Goal: Task Accomplishment & Management: Complete application form

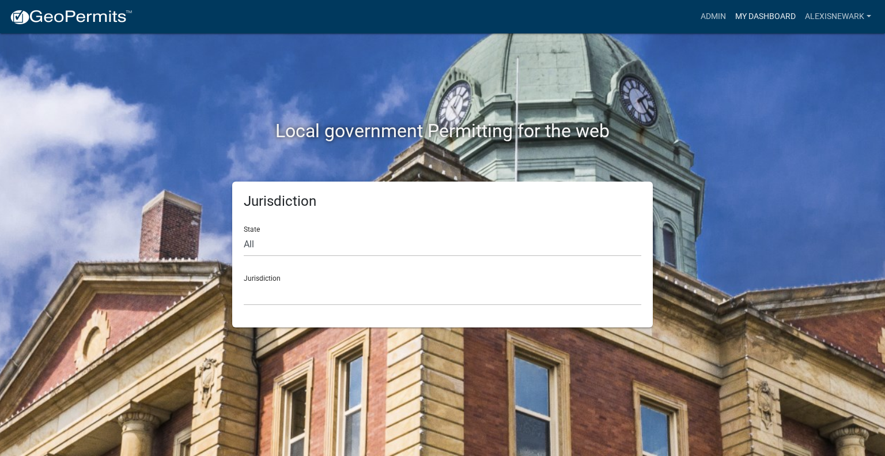
click at [748, 16] on link "My Dashboard" at bounding box center [766, 17] width 70 height 22
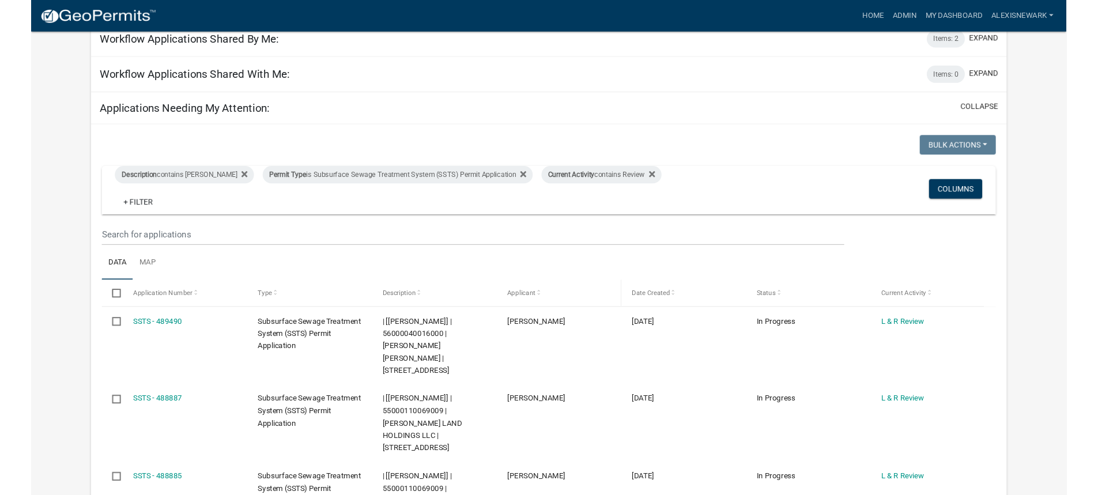
scroll to position [130, 0]
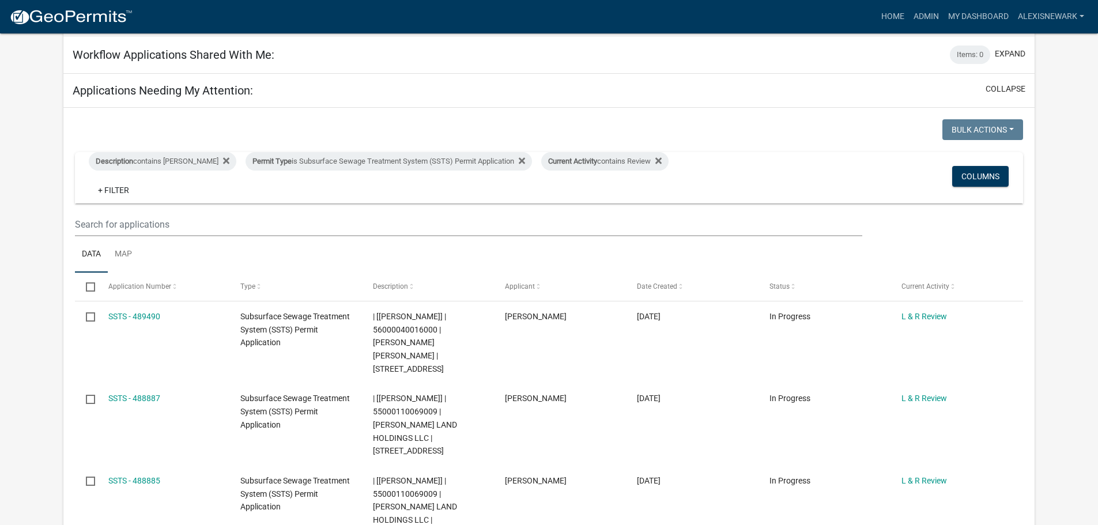
click at [676, 51] on div "Workflow Applications Shared With Me: Items: 0 expand" at bounding box center [548, 54] width 971 height 37
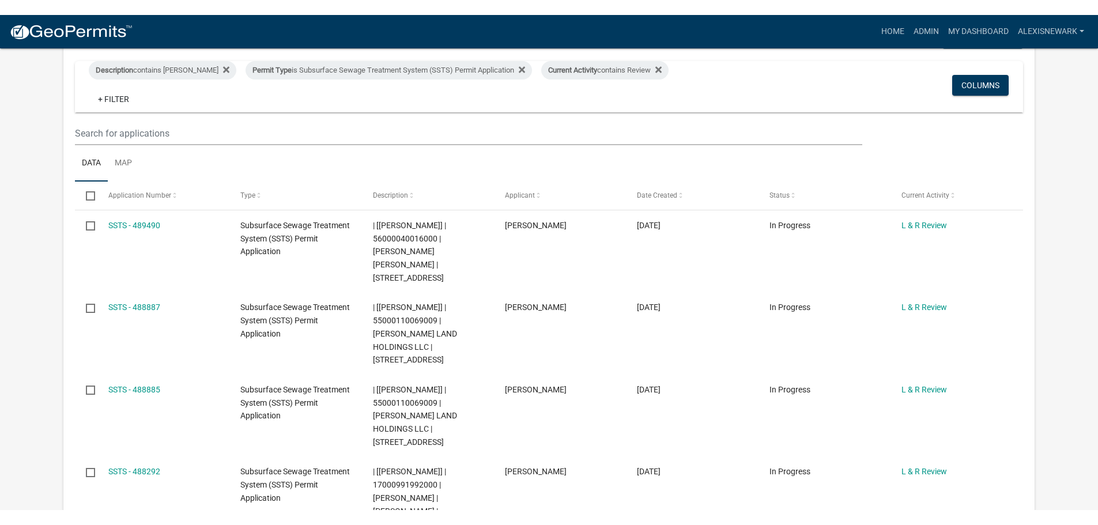
scroll to position [231, 0]
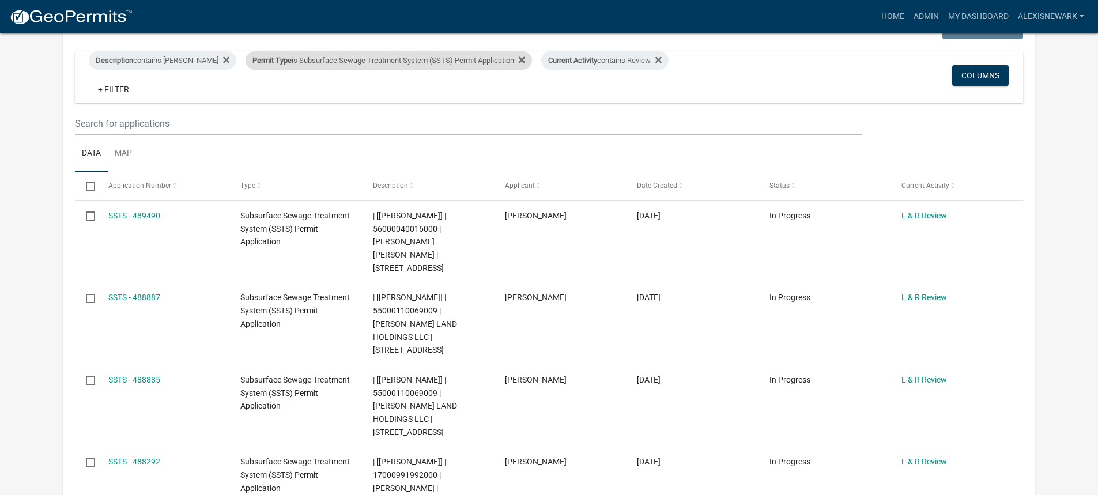
click at [432, 66] on div "Permit Type is Subsurface Sewage Treatment System (SSTS) Permit Application" at bounding box center [389, 60] width 286 height 18
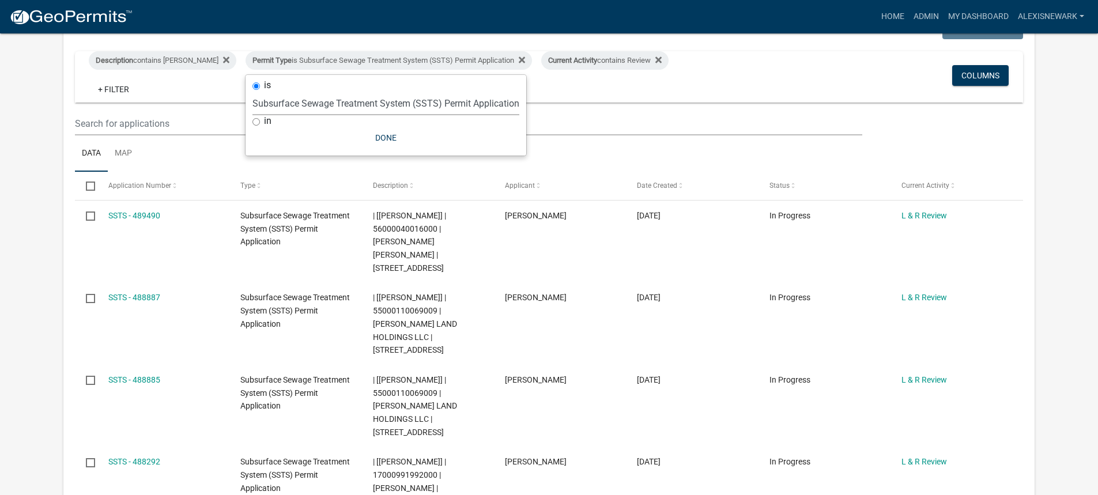
click at [406, 101] on select "Select an option Building Contractor / Excavators (Registration) Building Contr…" at bounding box center [385, 104] width 267 height 24
click at [252, 100] on select "Select an option Building Contractor / Excavators (Registration) Building Contr…" at bounding box center [385, 104] width 267 height 24
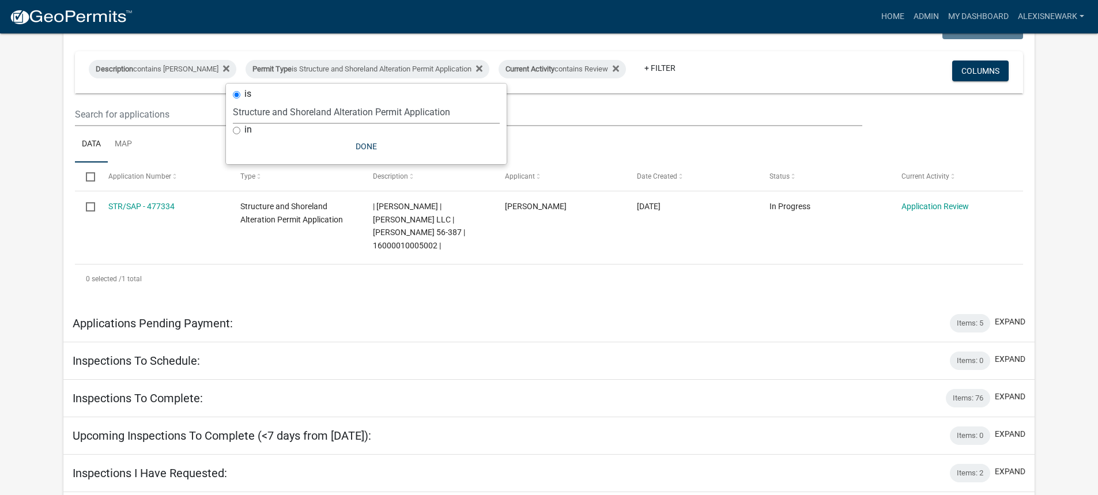
click at [305, 112] on select "Select an option Building Contractor / Excavators (Registration) Building Contr…" at bounding box center [366, 112] width 267 height 24
select select "68d28c81-f724-4f90-9ad3-bed34bf6fb80"
click at [252, 100] on select "Select an option Building Contractor / Excavators (Registration) Building Contr…" at bounding box center [366, 112] width 267 height 24
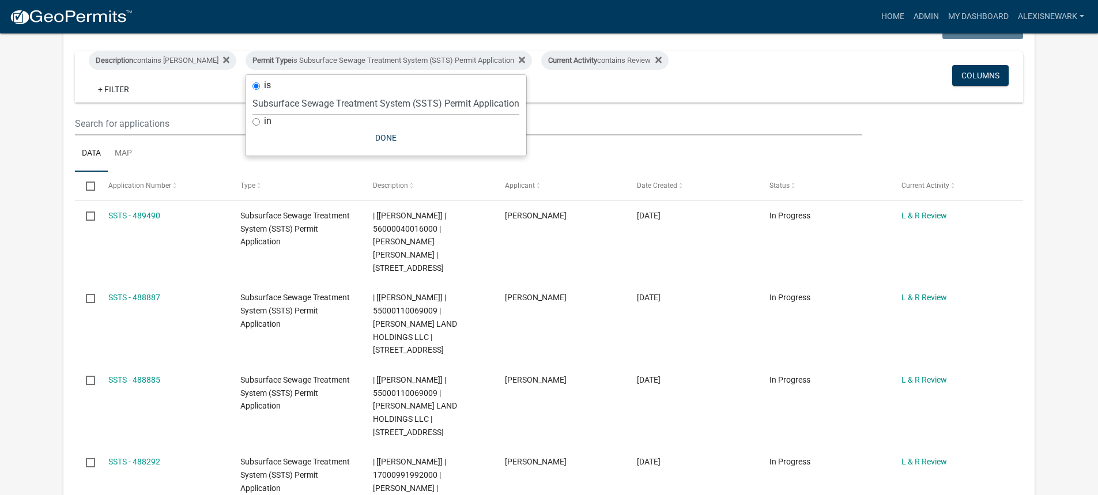
click at [885, 154] on app-user-applications "more_horiz Home Admin My Dashboard alexisnewark Admin Account Logout My Dashboa…" at bounding box center [549, 319] width 1098 height 1033
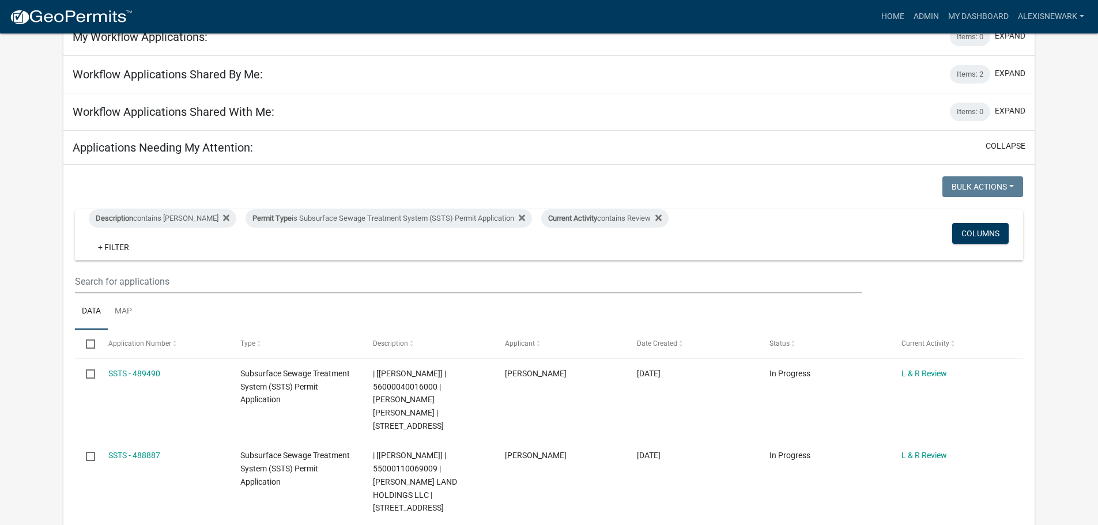
scroll to position [58, 0]
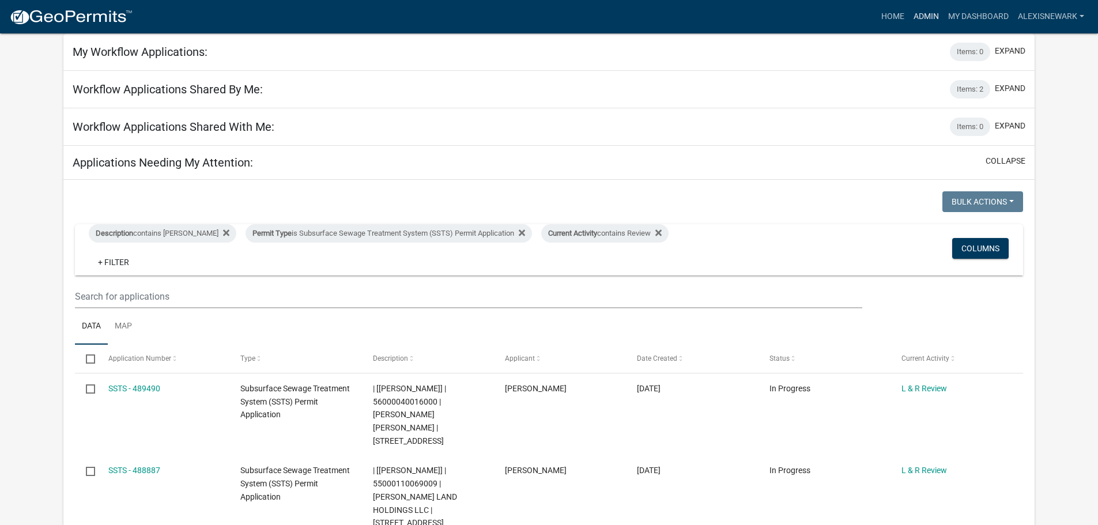
click at [885, 23] on link "Admin" at bounding box center [926, 17] width 35 height 22
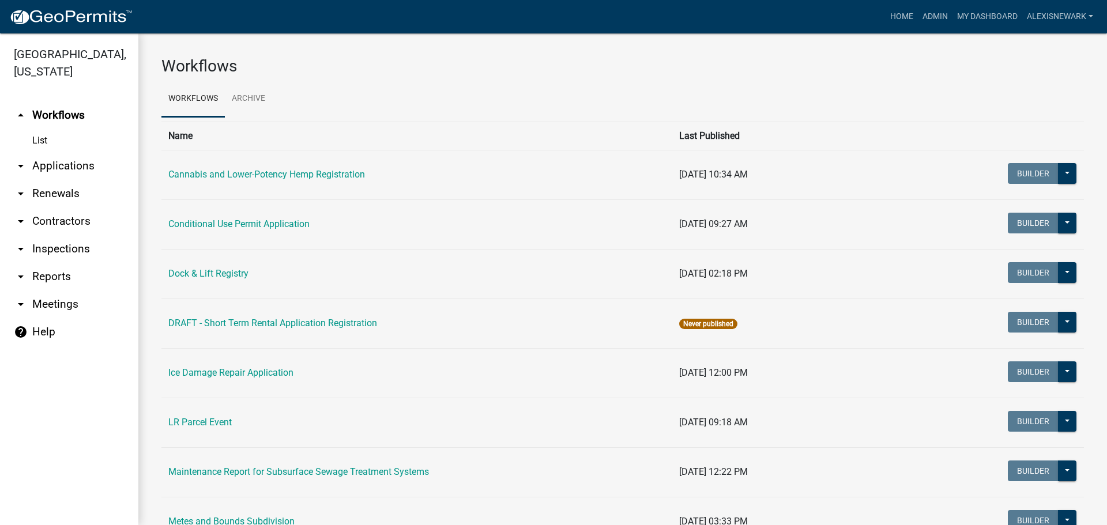
click at [74, 172] on link "arrow_drop_down Applications" at bounding box center [69, 166] width 138 height 28
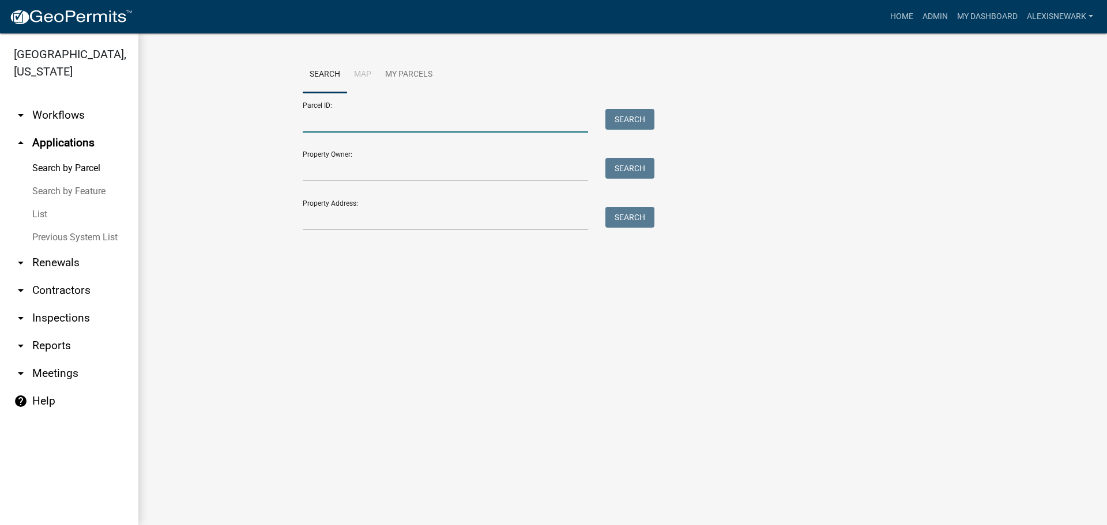
click at [333, 130] on input "Parcel ID:" at bounding box center [445, 121] width 285 height 24
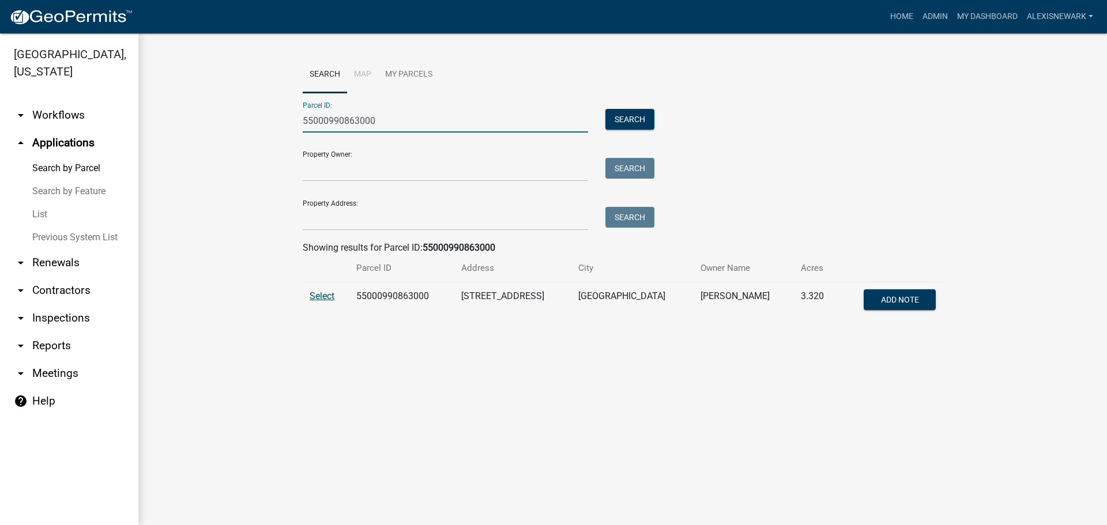
type input "55000990863000"
click at [318, 299] on span "Select" at bounding box center [322, 296] width 25 height 11
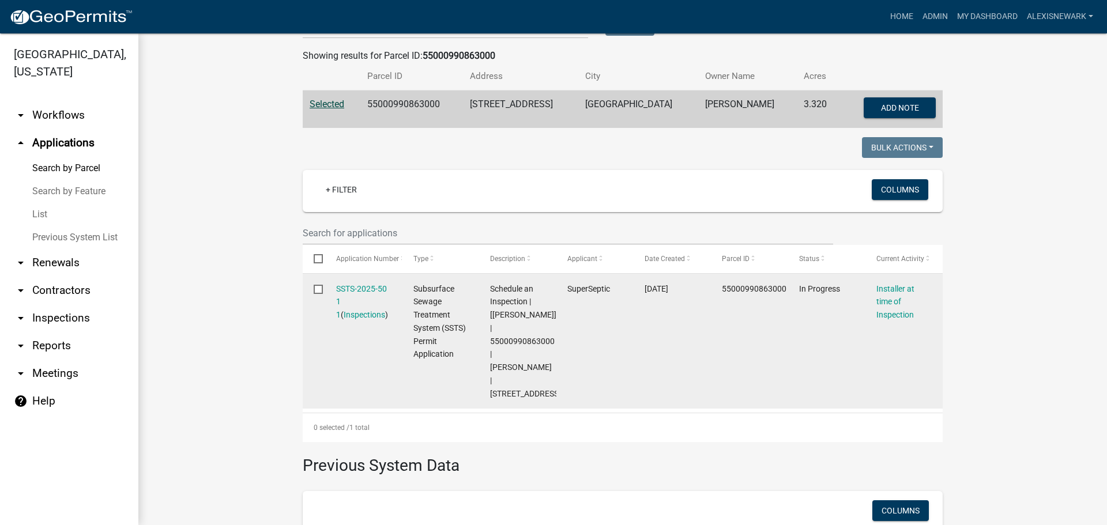
scroll to position [218, 0]
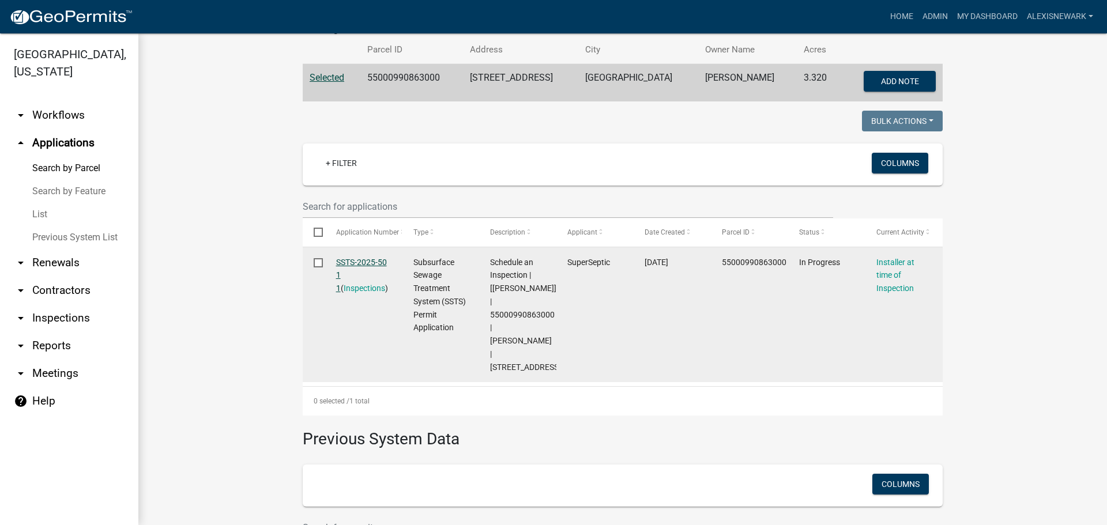
click at [357, 260] on link "SSTS-2025-50 1 1" at bounding box center [361, 276] width 51 height 36
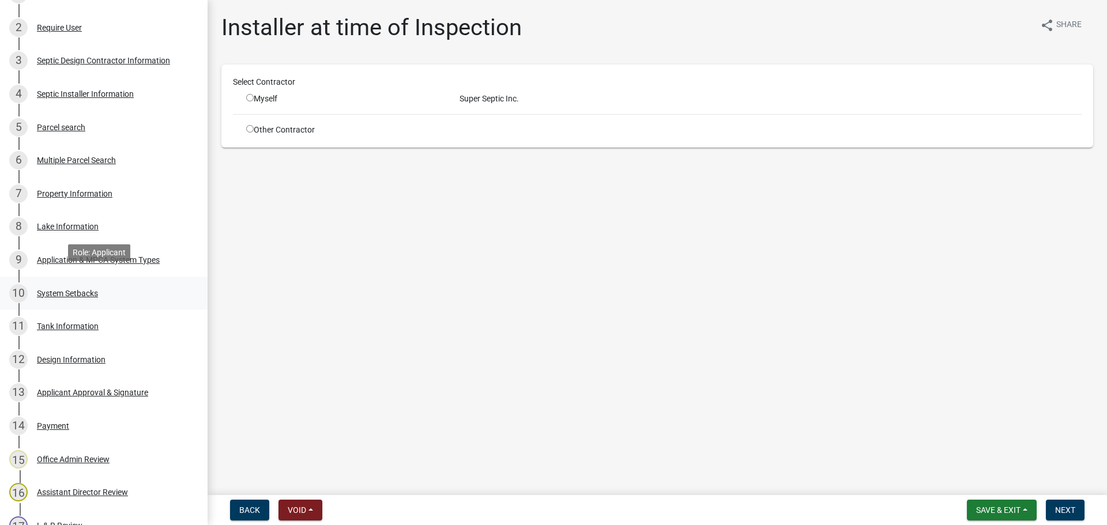
scroll to position [303, 0]
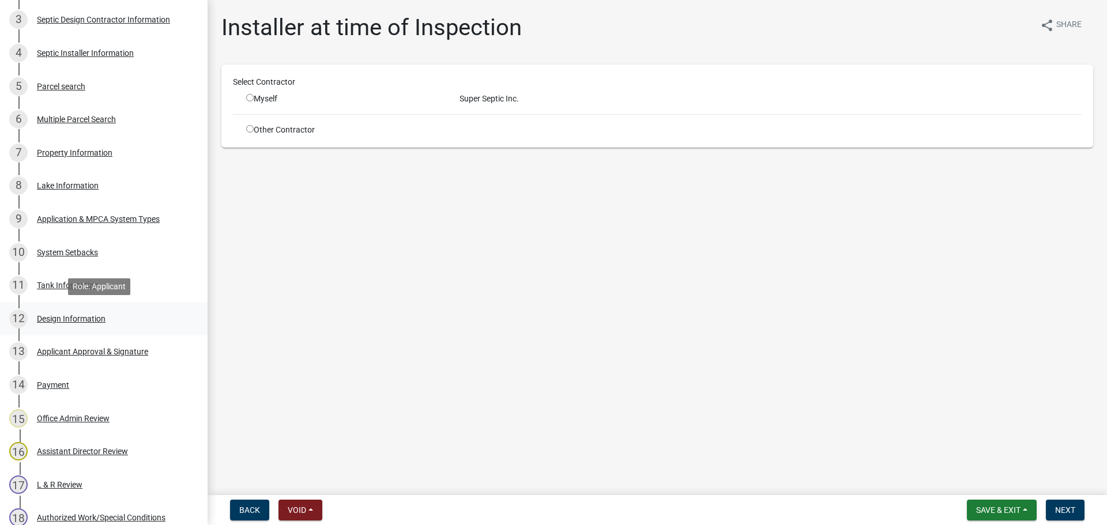
click at [120, 315] on div "12 Design Information" at bounding box center [99, 319] width 180 height 18
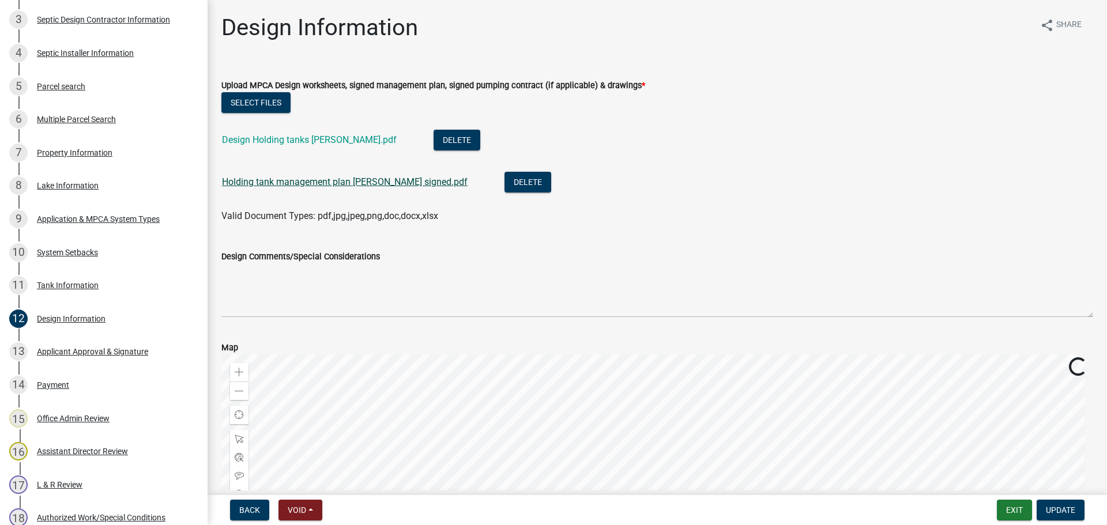
click at [355, 183] on link "Holding tank management plan jay ewing signed.pdf" at bounding box center [345, 181] width 246 height 11
click at [307, 139] on link "Design Holding tanks Jay Ewing.pdf" at bounding box center [309, 139] width 175 height 11
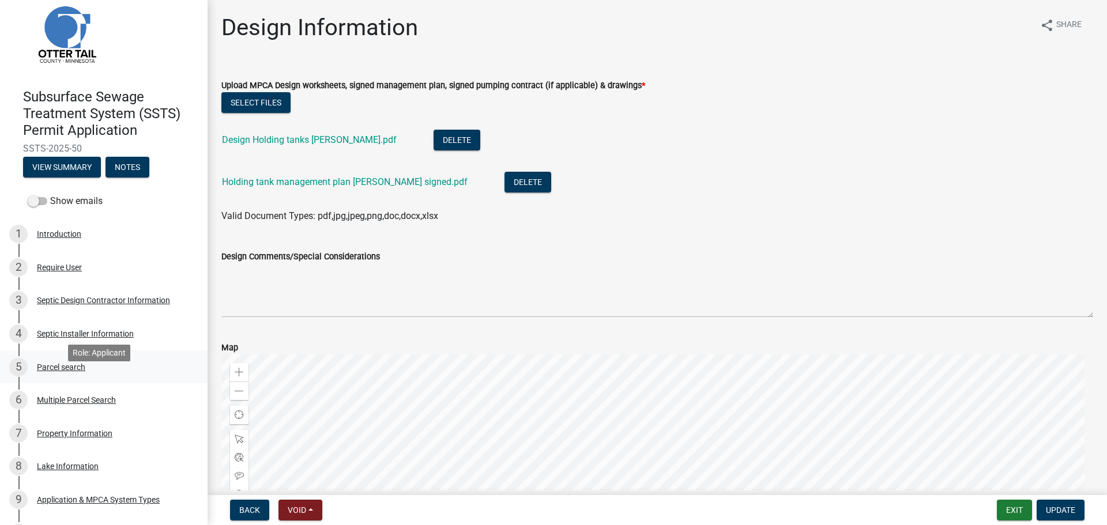
scroll to position [0, 0]
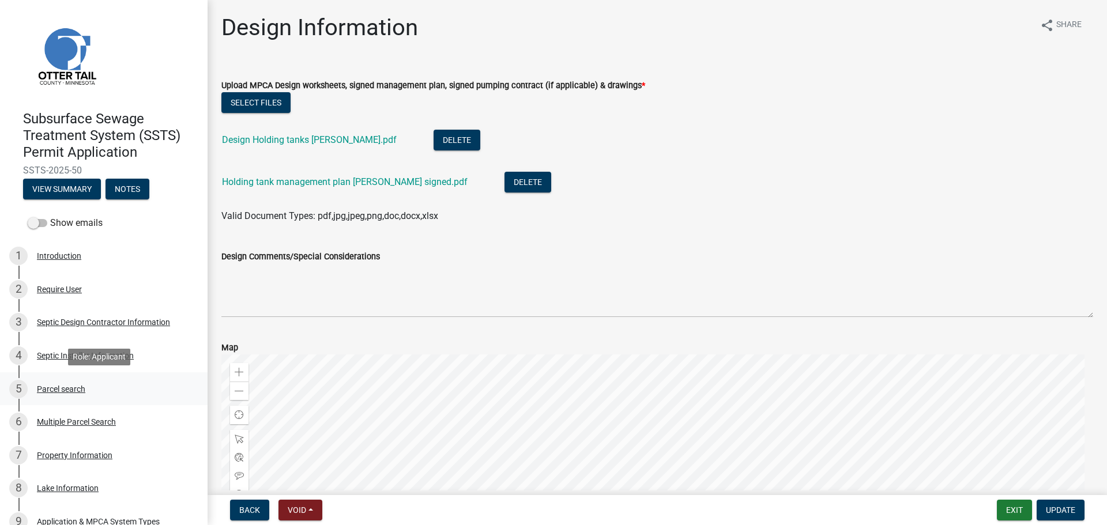
click at [147, 390] on div "5 Parcel search" at bounding box center [99, 389] width 180 height 18
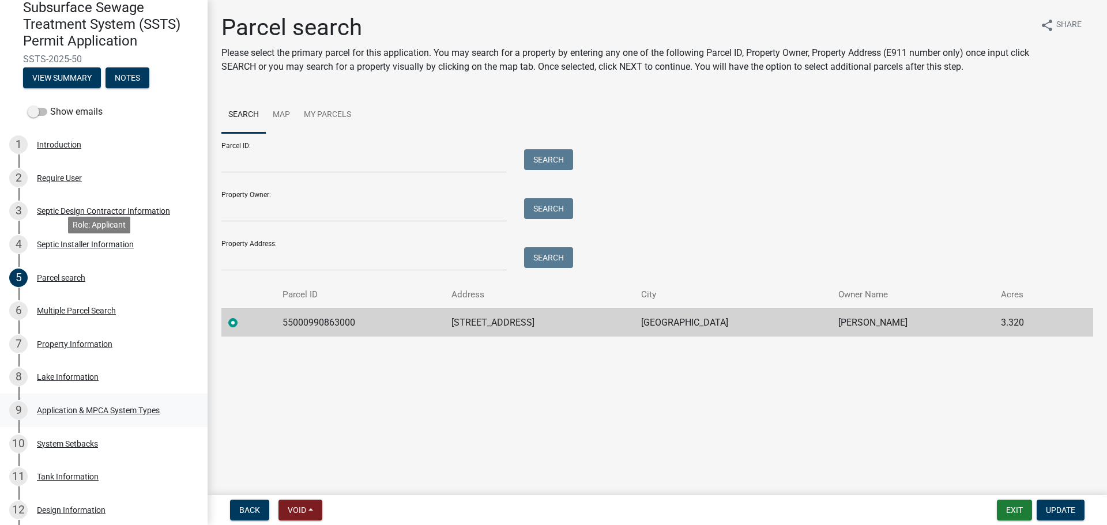
scroll to position [144, 0]
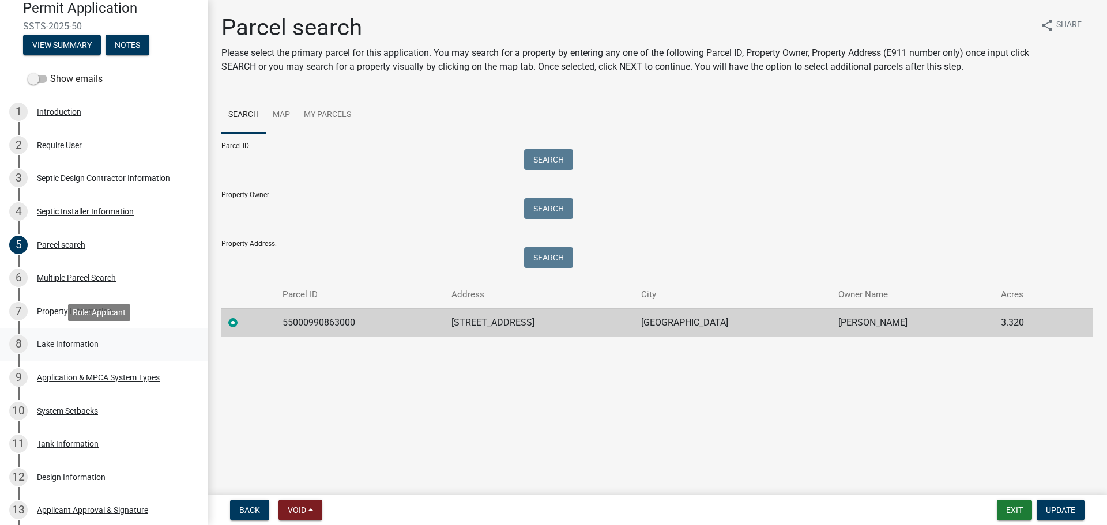
click at [90, 341] on div "Lake Information" at bounding box center [68, 344] width 62 height 8
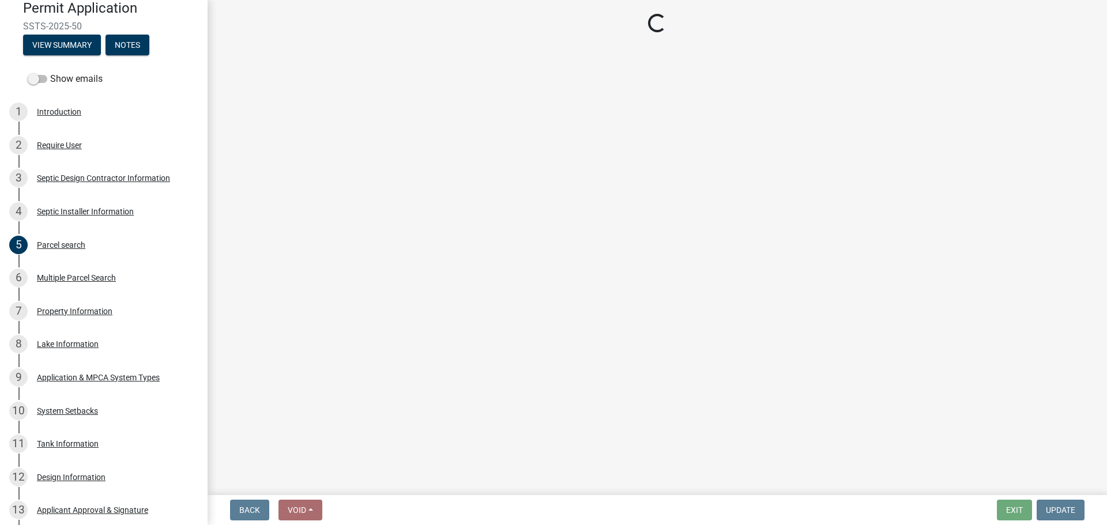
select select "57acb02d-f296-4944-a1b8-1780349c8ed2"
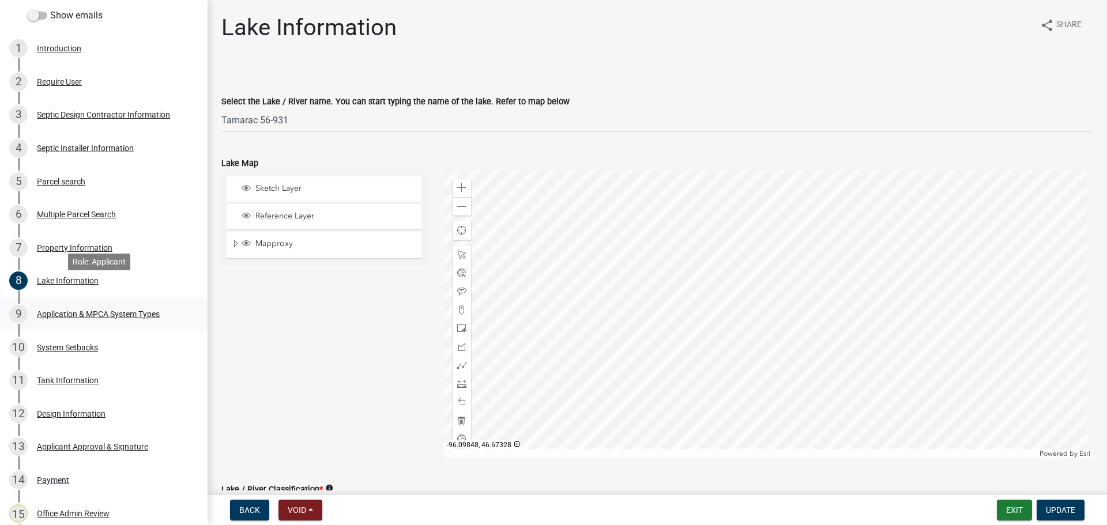
scroll to position [216, 0]
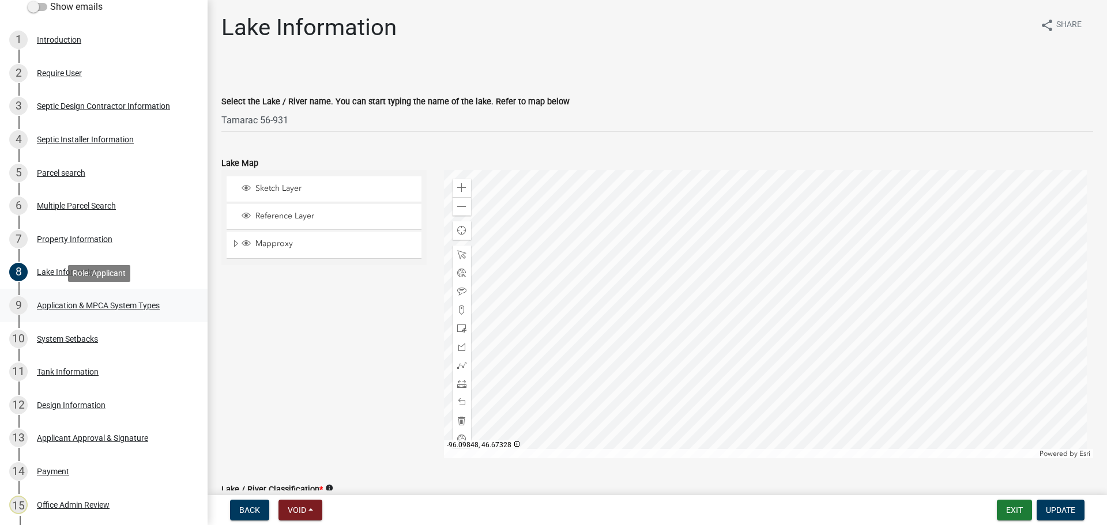
click at [141, 299] on div "9 Application & MPCA System Types" at bounding box center [99, 305] width 180 height 18
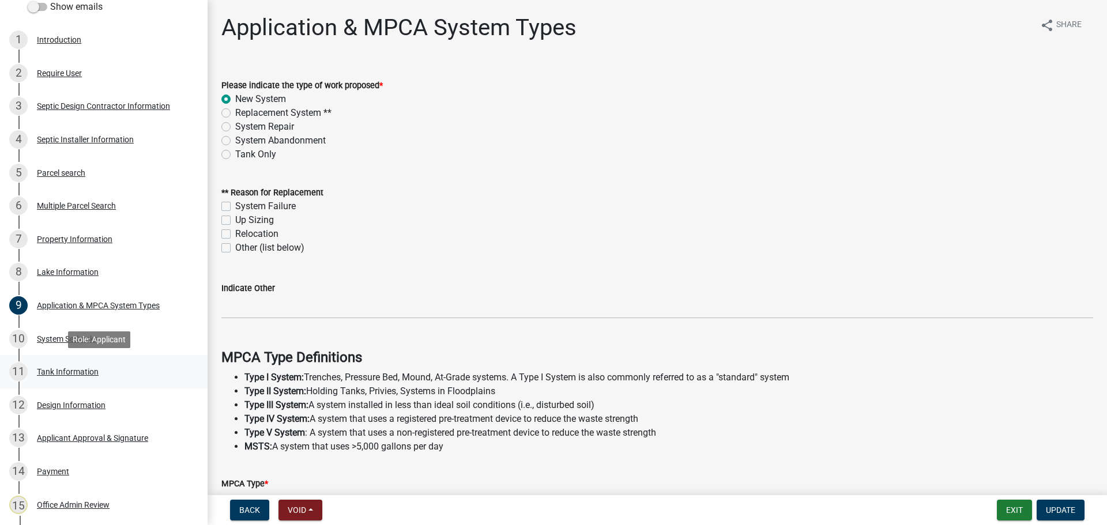
click at [71, 361] on link "11 Tank Information" at bounding box center [104, 371] width 208 height 33
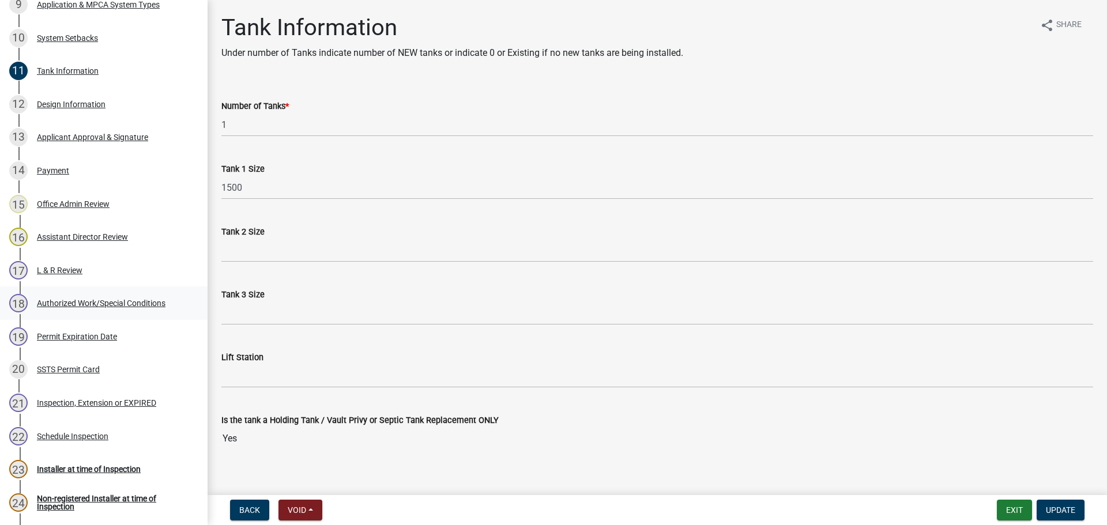
scroll to position [519, 0]
click at [101, 304] on div "Authorized Work/Special Conditions" at bounding box center [101, 301] width 129 height 8
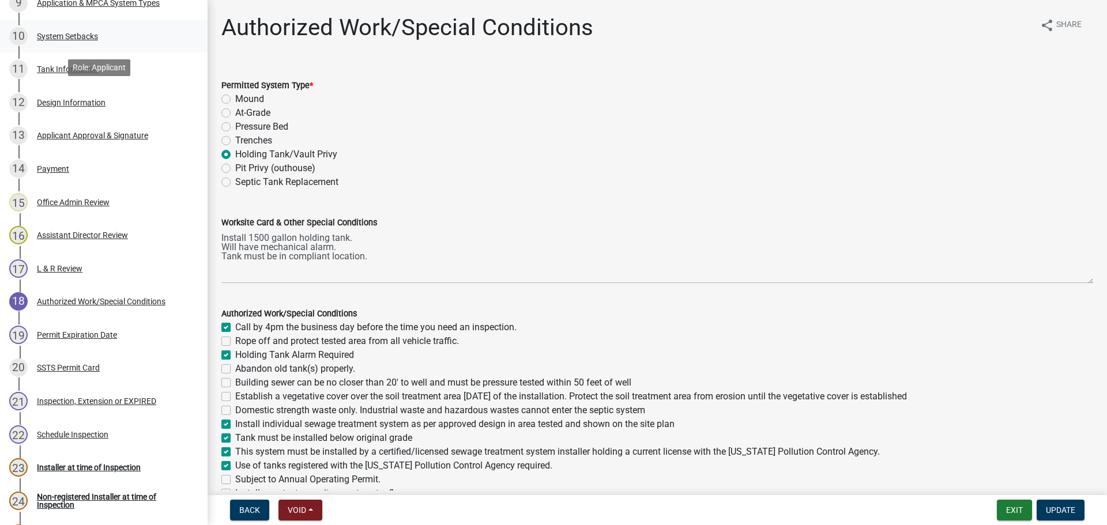
click at [85, 35] on div "System Setbacks" at bounding box center [67, 36] width 61 height 8
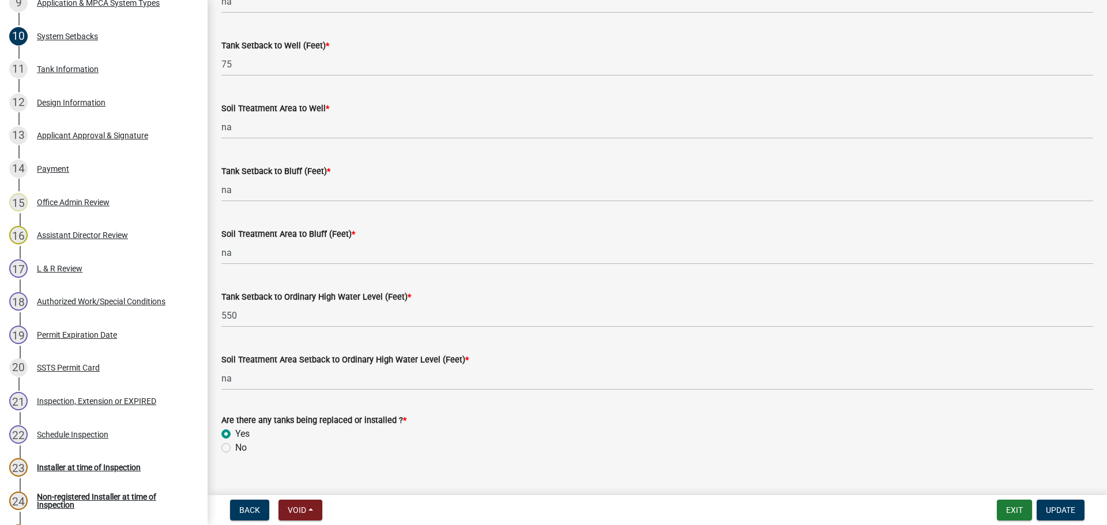
scroll to position [713, 0]
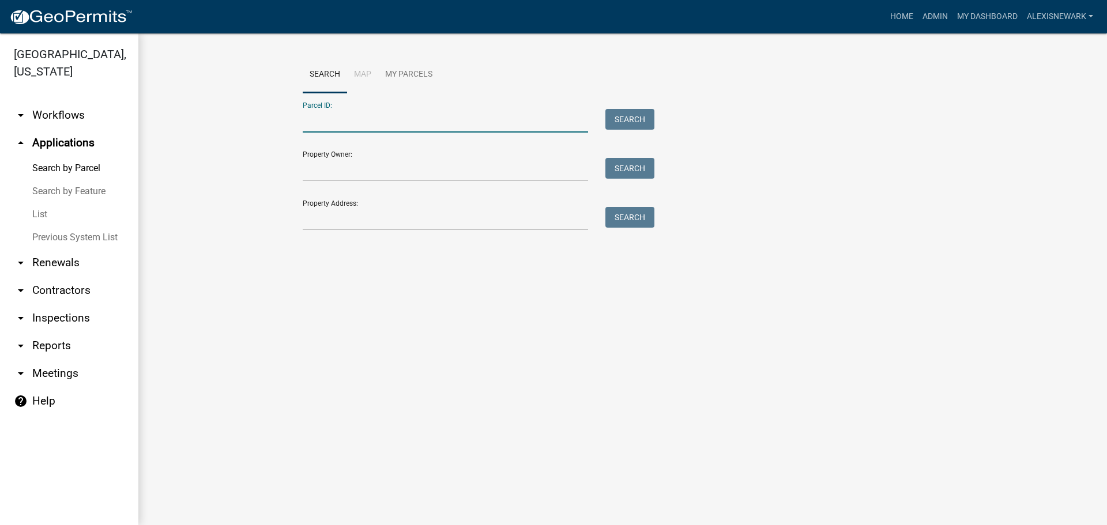
drag, startPoint x: 545, startPoint y: 127, endPoint x: 541, endPoint y: 120, distance: 7.8
click at [545, 127] on input "Parcel ID:" at bounding box center [445, 121] width 285 height 24
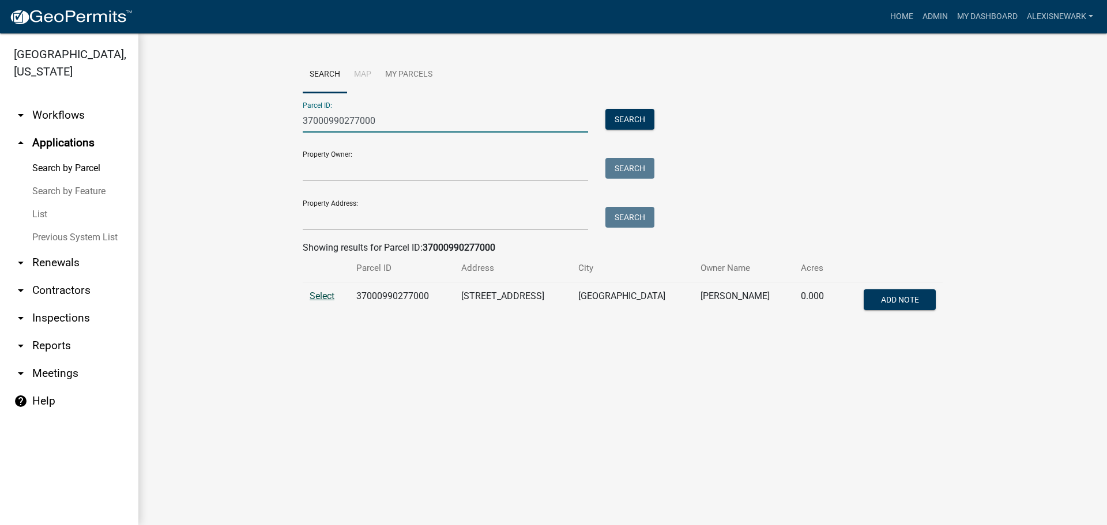
type input "37000990277000"
click at [325, 293] on span "Select" at bounding box center [322, 296] width 25 height 11
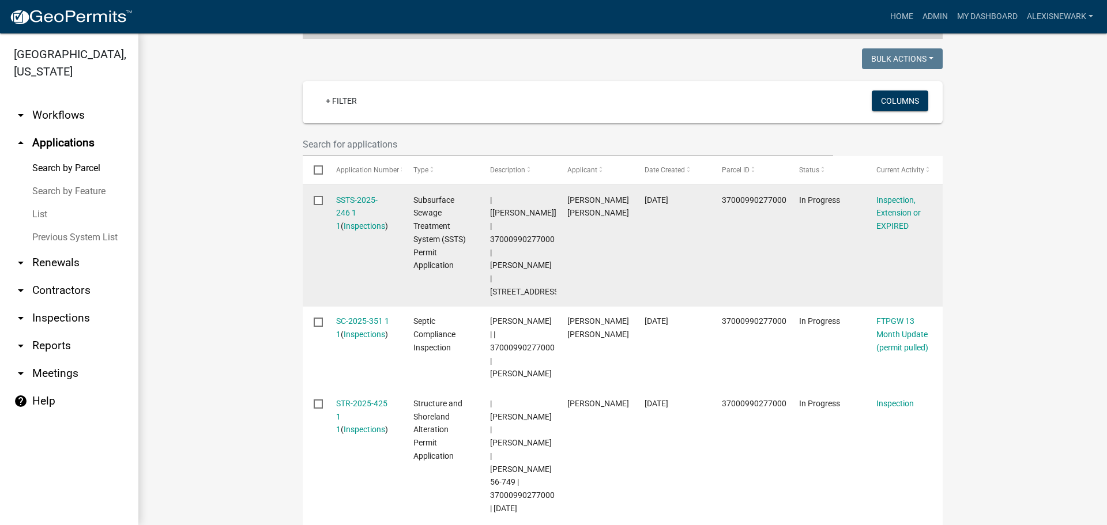
scroll to position [303, 0]
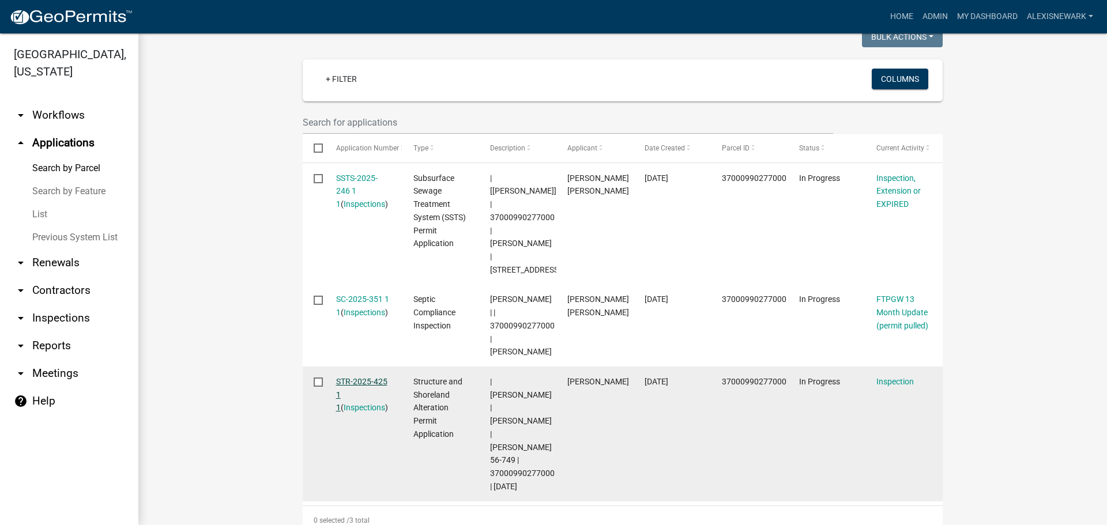
click at [374, 377] on link "STR-2025-425 1 1" at bounding box center [361, 395] width 51 height 36
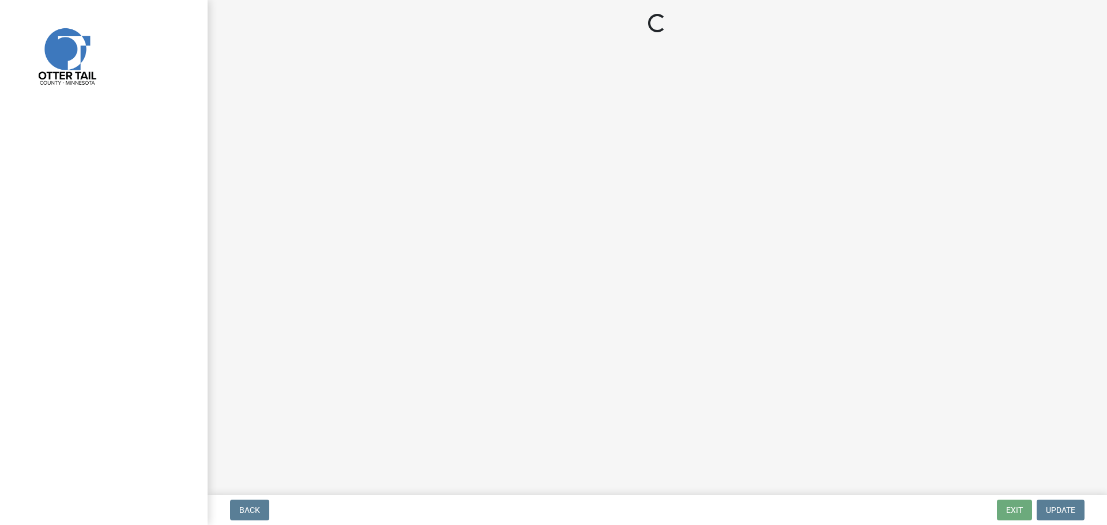
select select "710d5f49-2663-4e73-9718-d0c4e189f5ed"
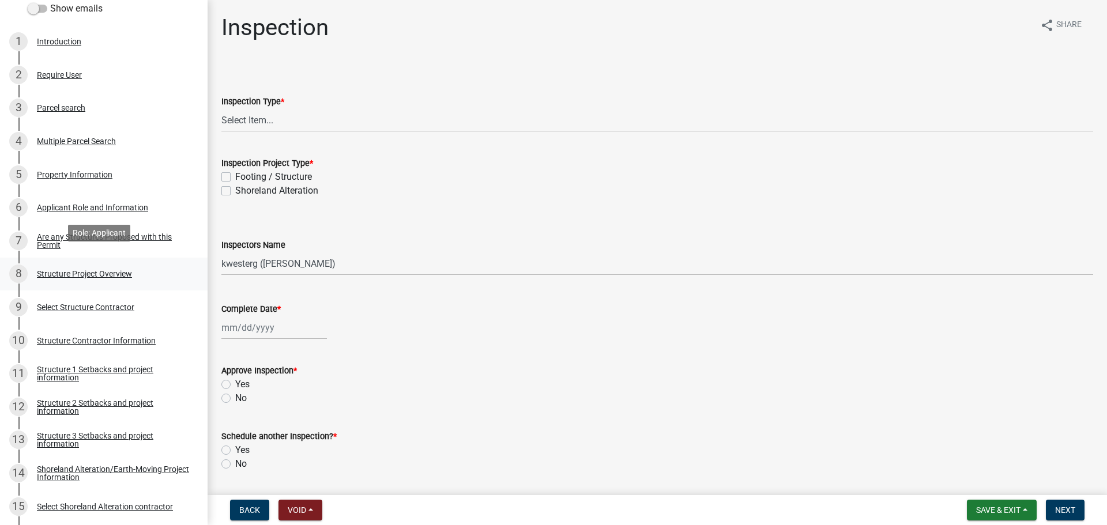
scroll to position [245, 0]
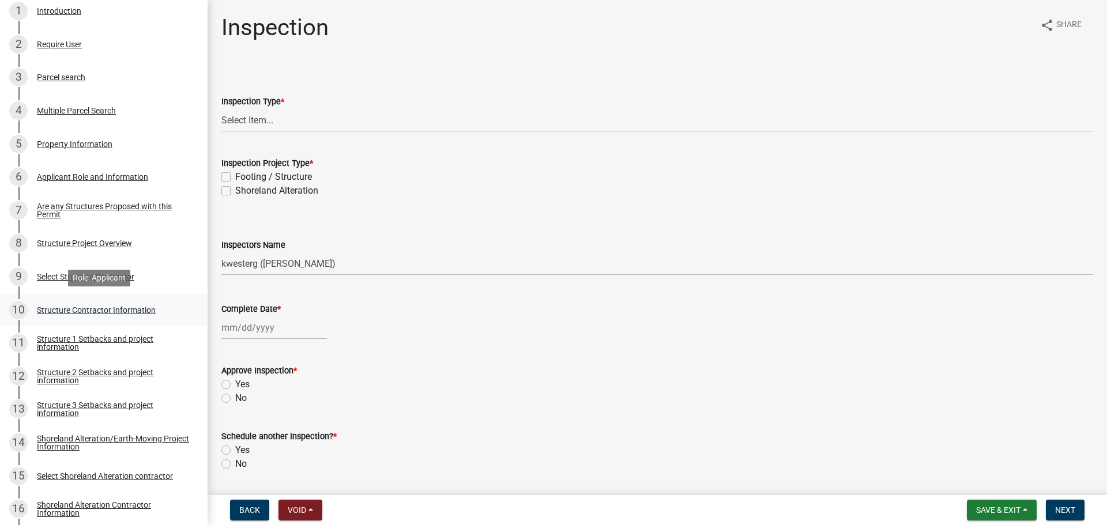
click at [148, 308] on div "Structure Contractor Information" at bounding box center [96, 310] width 119 height 8
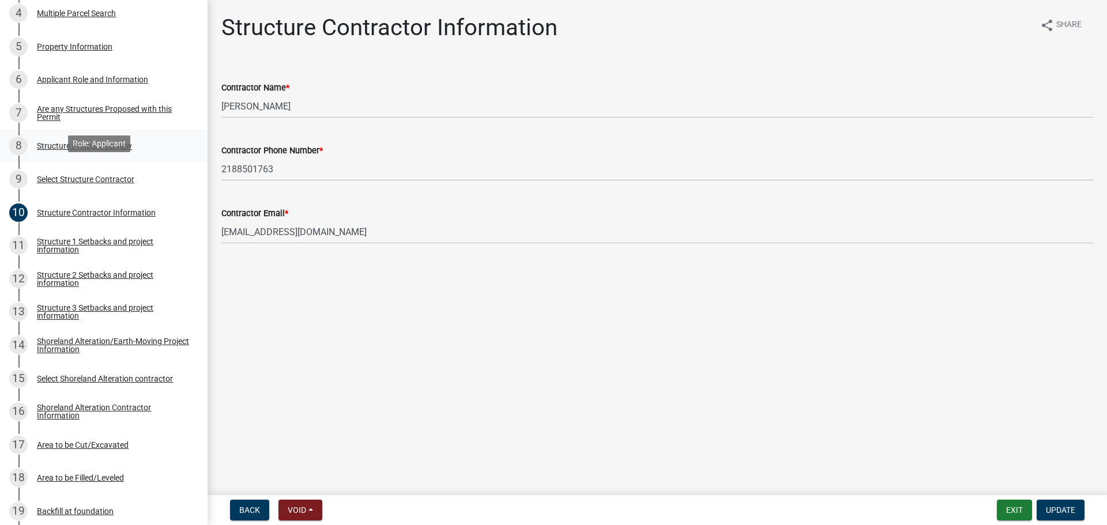
scroll to position [346, 0]
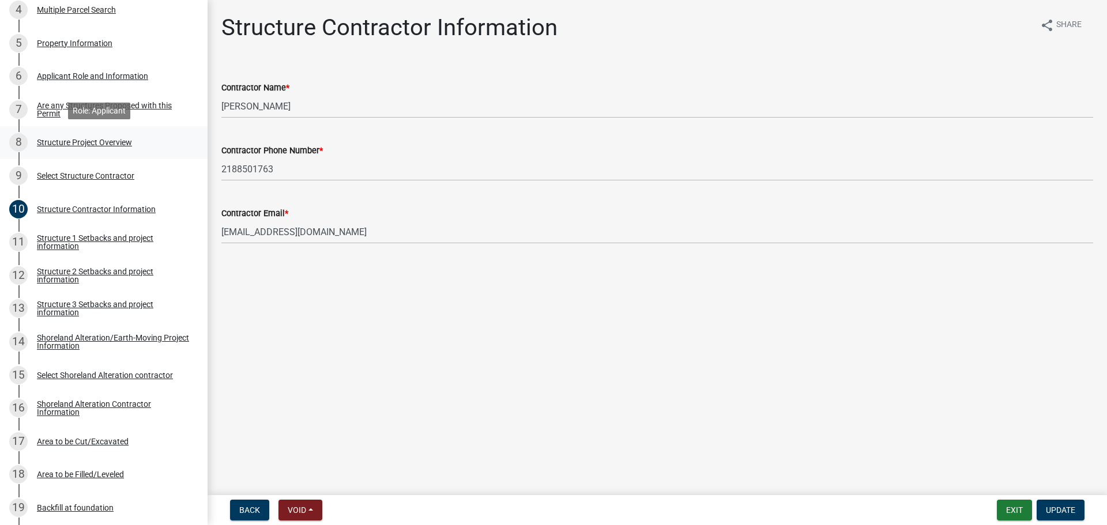
click at [156, 137] on div "8 Structure Project Overview" at bounding box center [99, 142] width 180 height 18
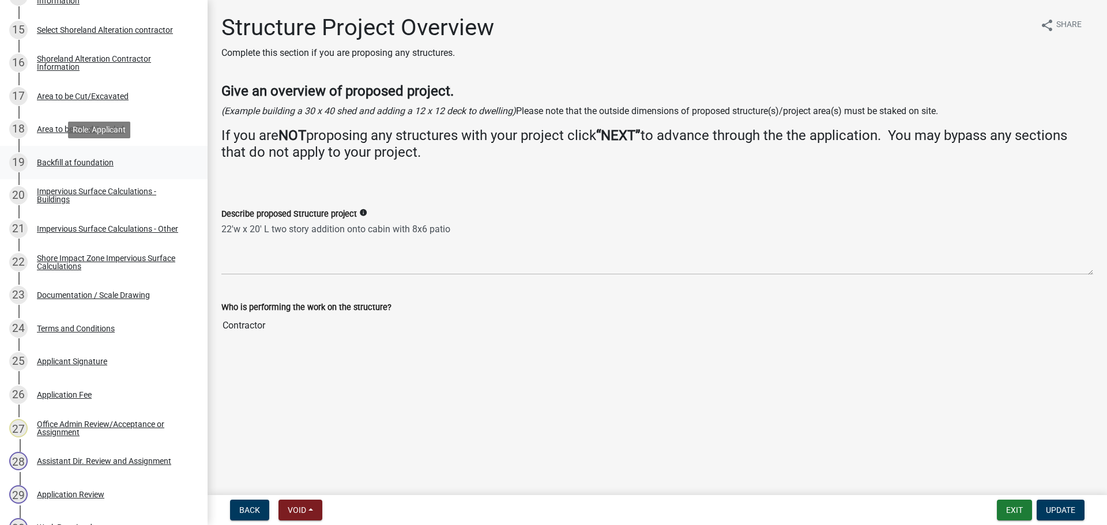
scroll to position [692, 0]
click at [152, 290] on div "23 Documentation / Scale Drawing" at bounding box center [99, 294] width 180 height 18
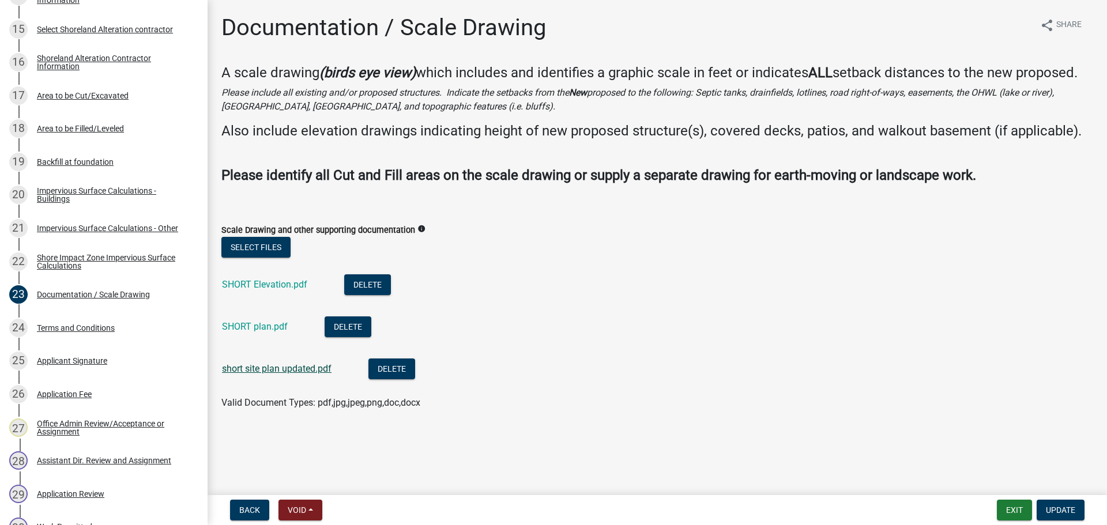
click at [296, 373] on link "short site plan updated.pdf" at bounding box center [277, 368] width 110 height 11
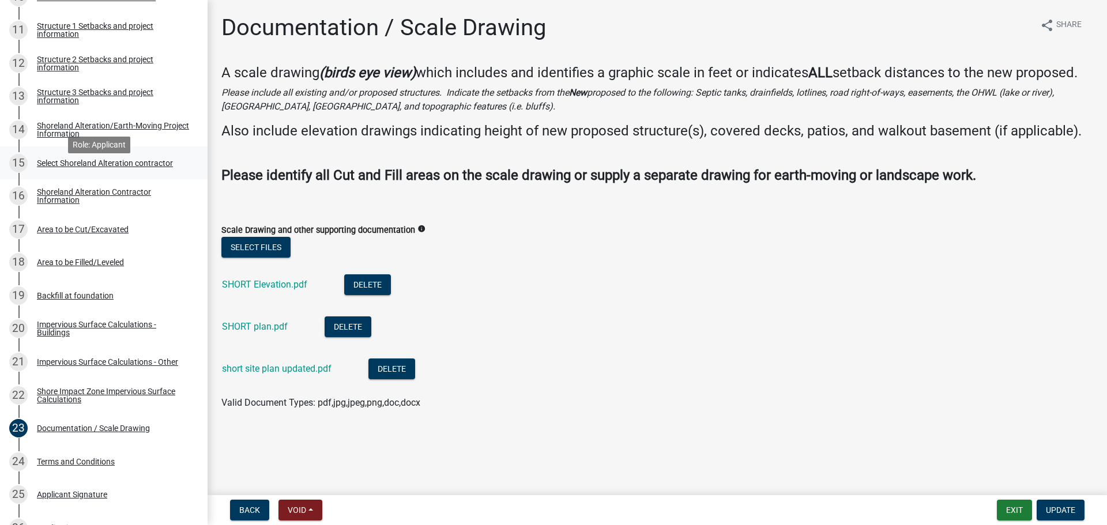
scroll to position [548, 0]
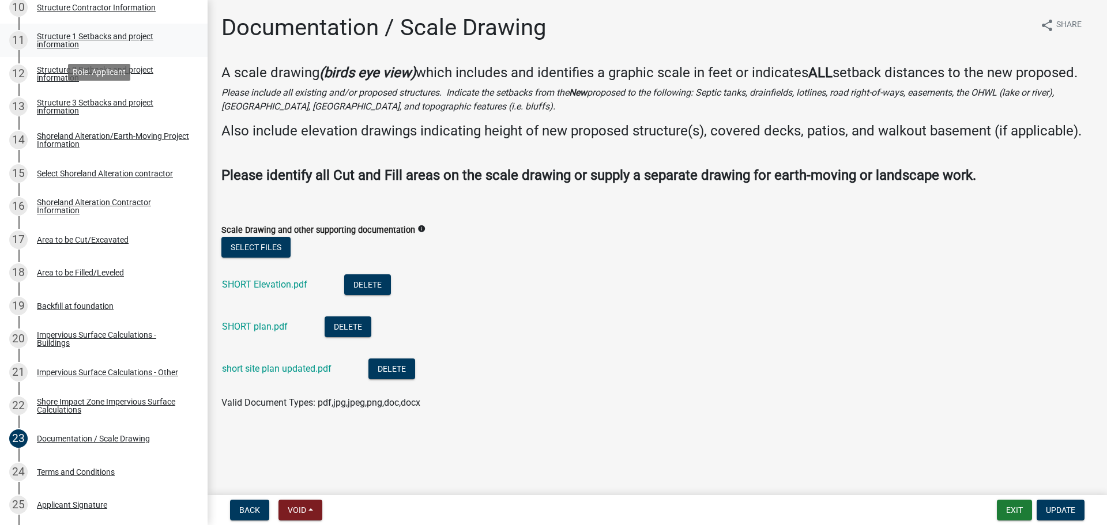
click at [85, 39] on div "Structure 1 Setbacks and project information" at bounding box center [113, 40] width 152 height 16
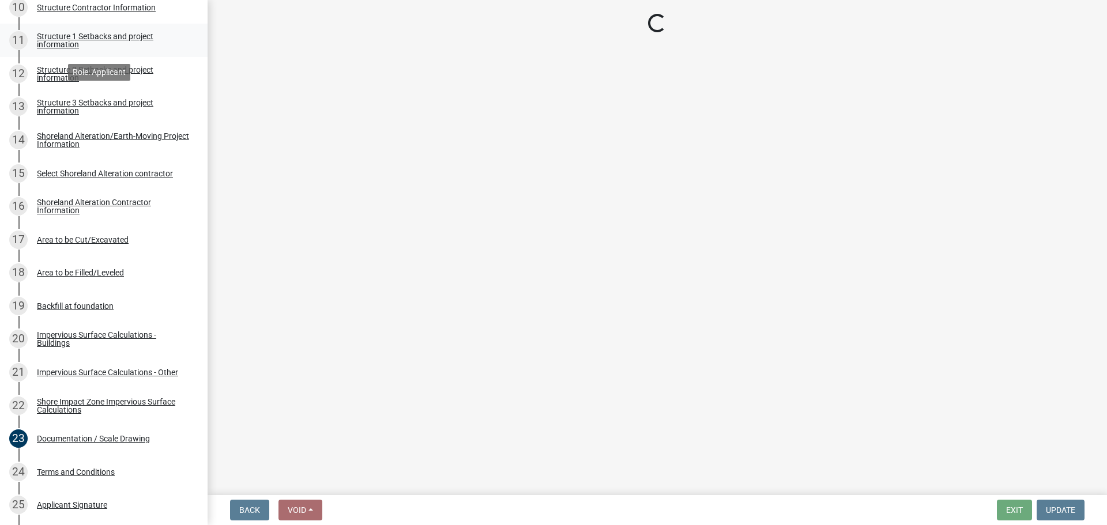
select select "c185e313-3403-4239-bd61-bb563c58a77a"
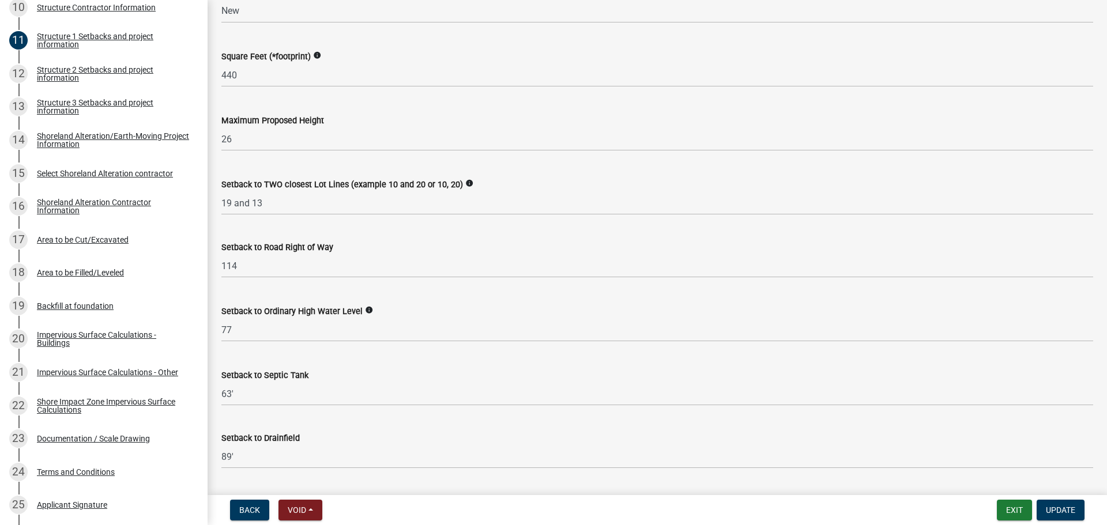
scroll to position [576, 0]
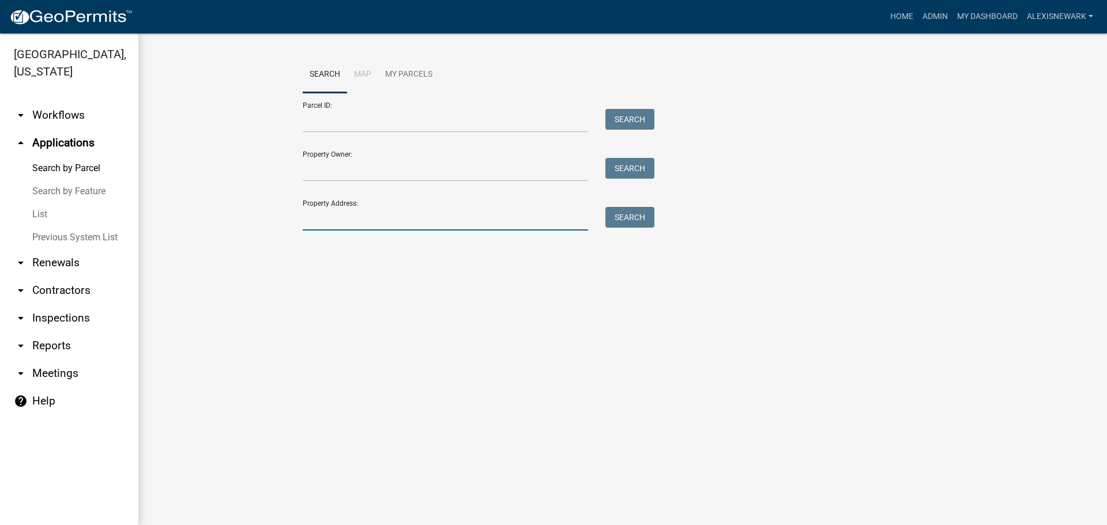
click at [368, 222] on input "Property Address:" at bounding box center [445, 219] width 285 height 24
type input "25990"
click at [606, 220] on button "Search" at bounding box center [629, 217] width 49 height 21
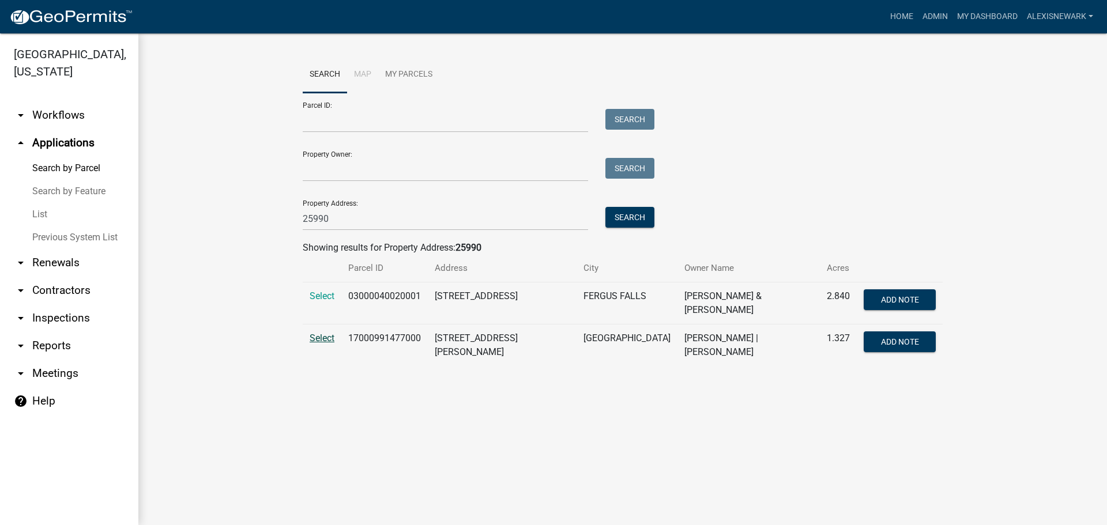
click at [326, 336] on span "Select" at bounding box center [322, 338] width 25 height 11
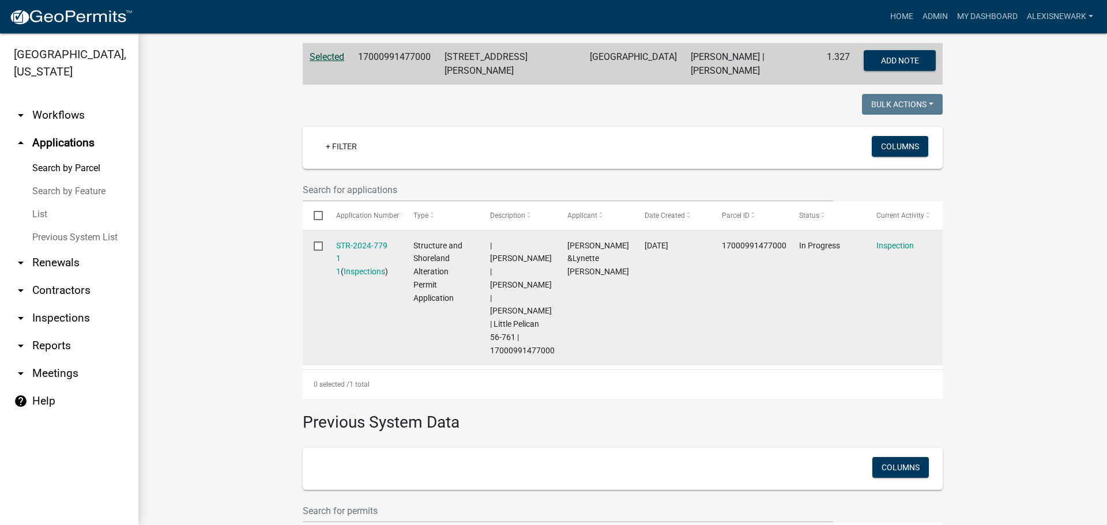
scroll to position [317, 0]
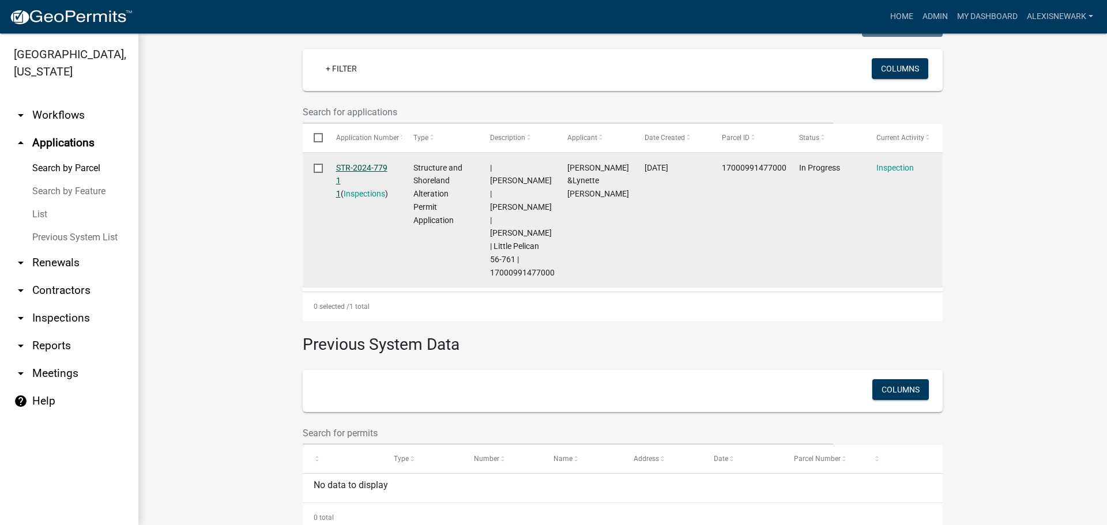
click at [368, 163] on link "STR-2024-779 1 1" at bounding box center [361, 181] width 51 height 36
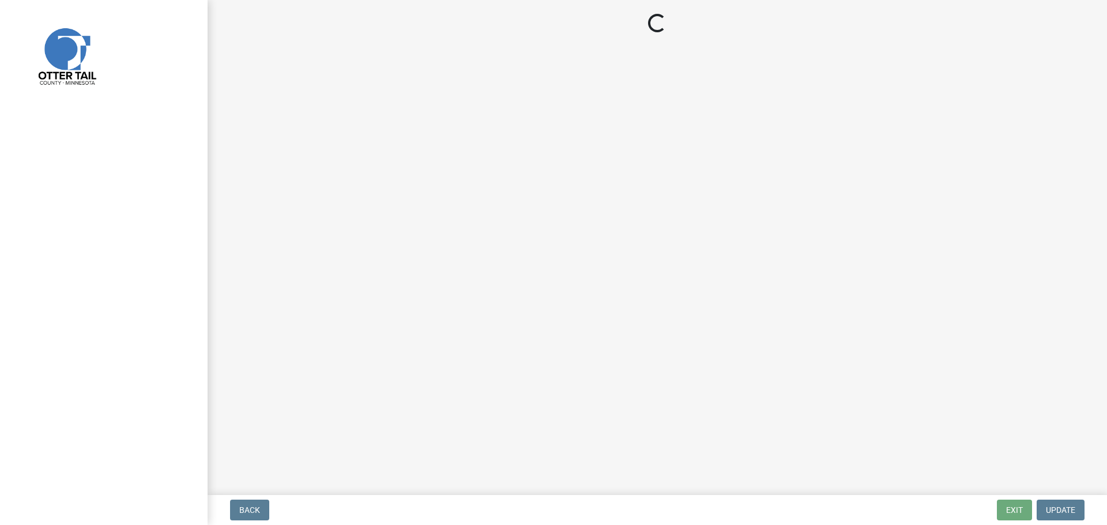
select select "710d5f49-2663-4e73-9718-d0c4e189f5ed"
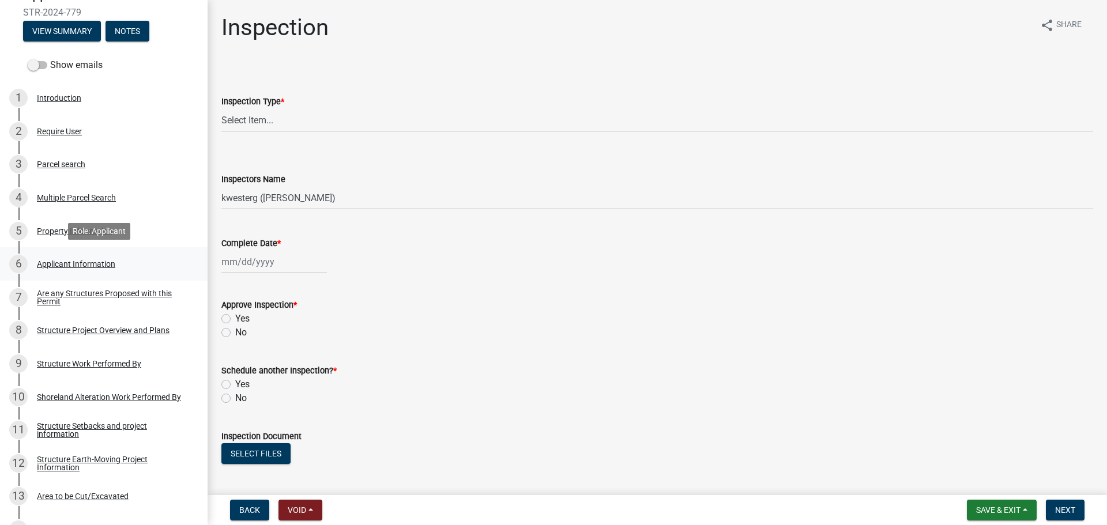
scroll to position [159, 0]
click at [173, 319] on link "8 Structure Project Overview and Plans" at bounding box center [104, 330] width 208 height 33
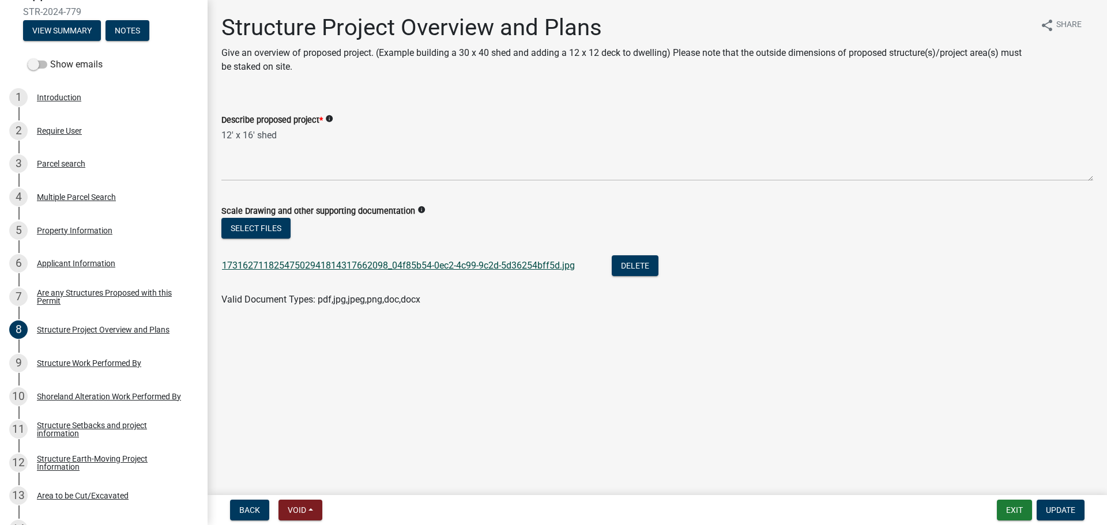
click at [391, 261] on link "17316271182547502941814317662098_04f85b54-0ec2-4c99-9c2d-5d36254bff5d.jpg" at bounding box center [398, 265] width 353 height 11
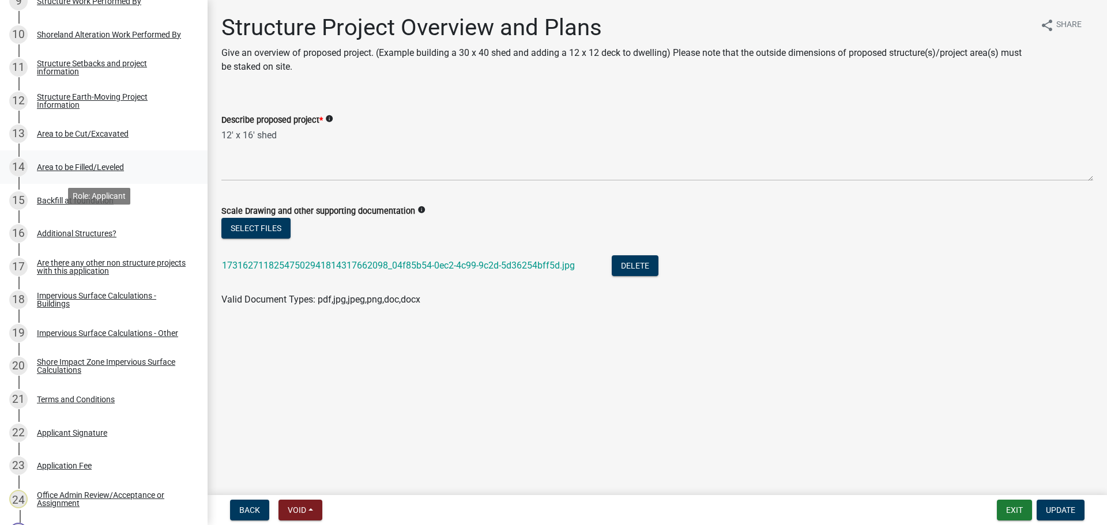
scroll to position [605, 0]
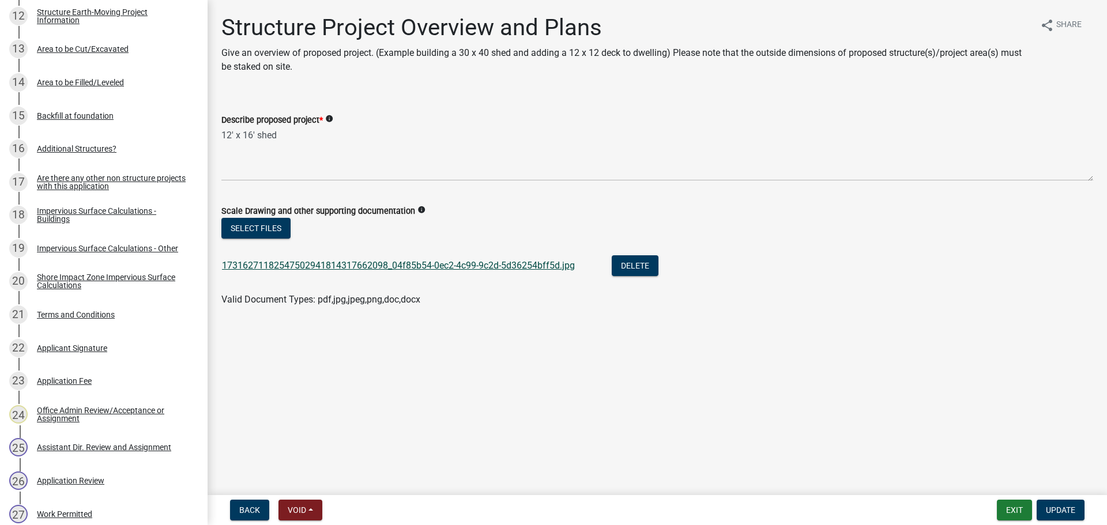
click at [245, 267] on link "17316271182547502941814317662098_04f85b54-0ec2-4c99-9c2d-5d36254bff5d.jpg" at bounding box center [398, 265] width 353 height 11
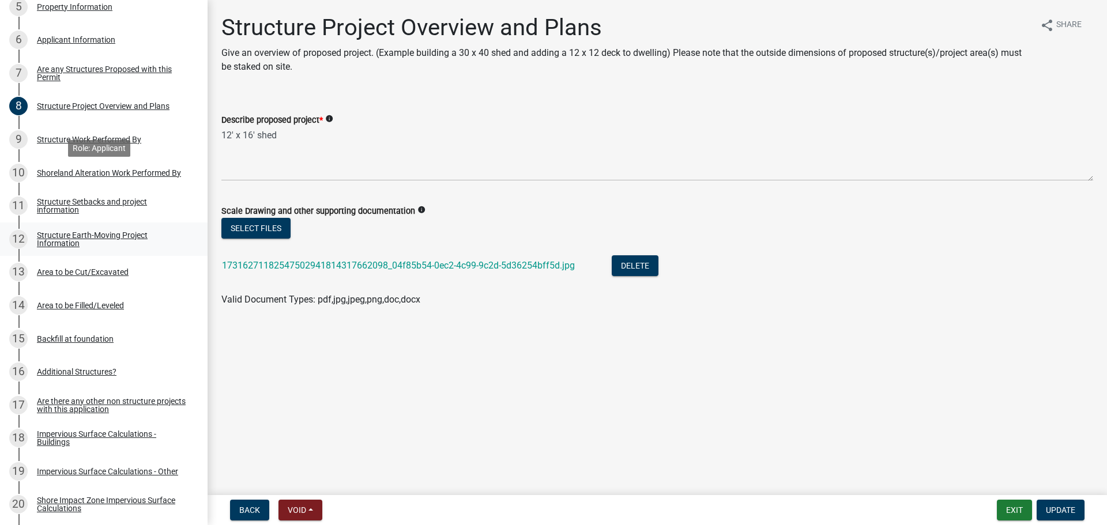
scroll to position [375, 0]
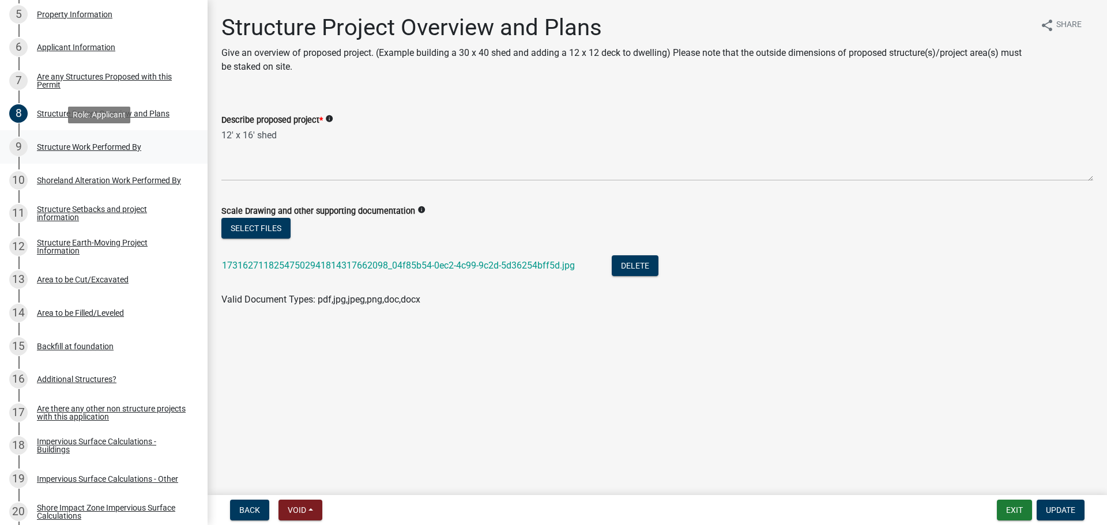
click at [119, 150] on div "Structure Work Performed By" at bounding box center [89, 147] width 104 height 8
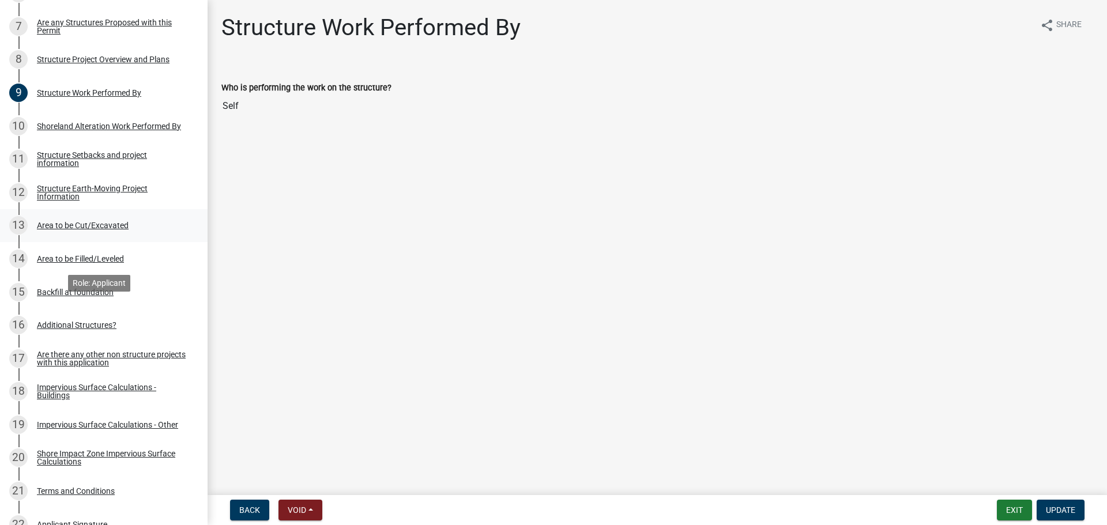
scroll to position [504, 0]
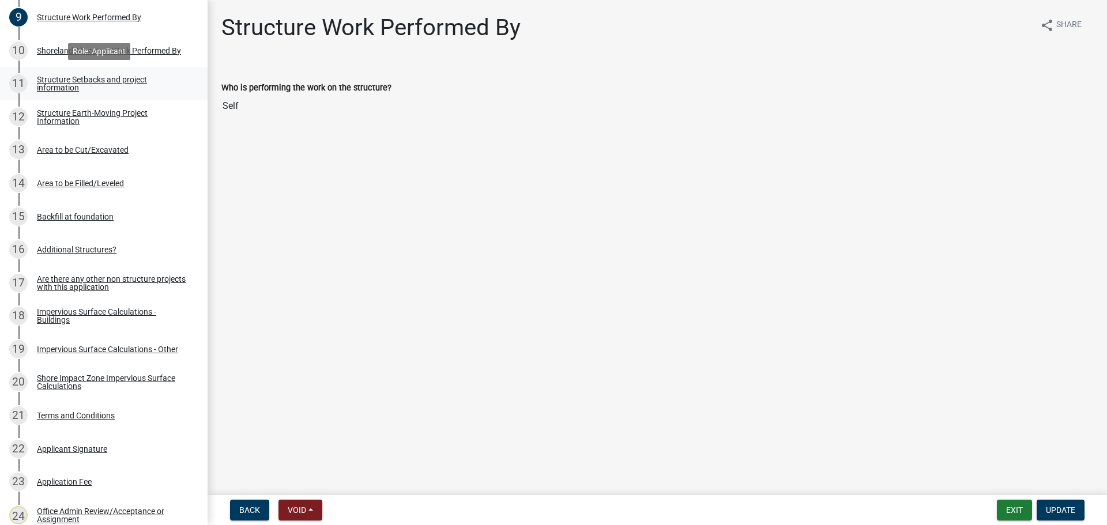
click at [110, 92] on div "11 Structure Setbacks and project information" at bounding box center [99, 83] width 180 height 18
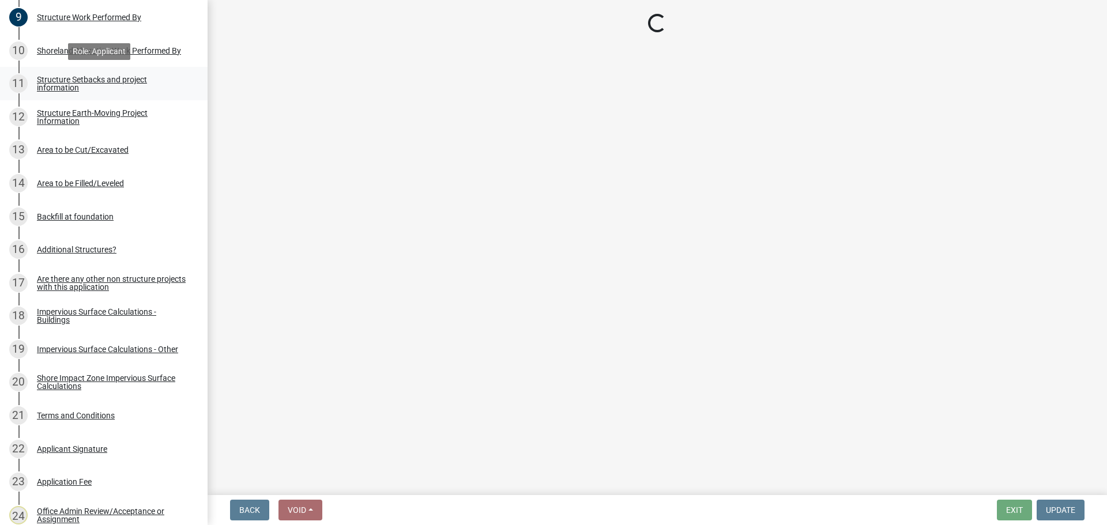
select select "25a02ecf-16f8-4dec-ac47-822d39ad9576"
select select "a3cc236c-43aa-406a-8353-e0398d57c407"
select select "e560a688-e561-477d-b756-2b3ad714d8bd"
select select "11af29a1-e0ac-4aba-ab92-f1c9c880dc9f"
select select "e80e3e2c-e9d0-4b64-95b5-c0b12854bba2"
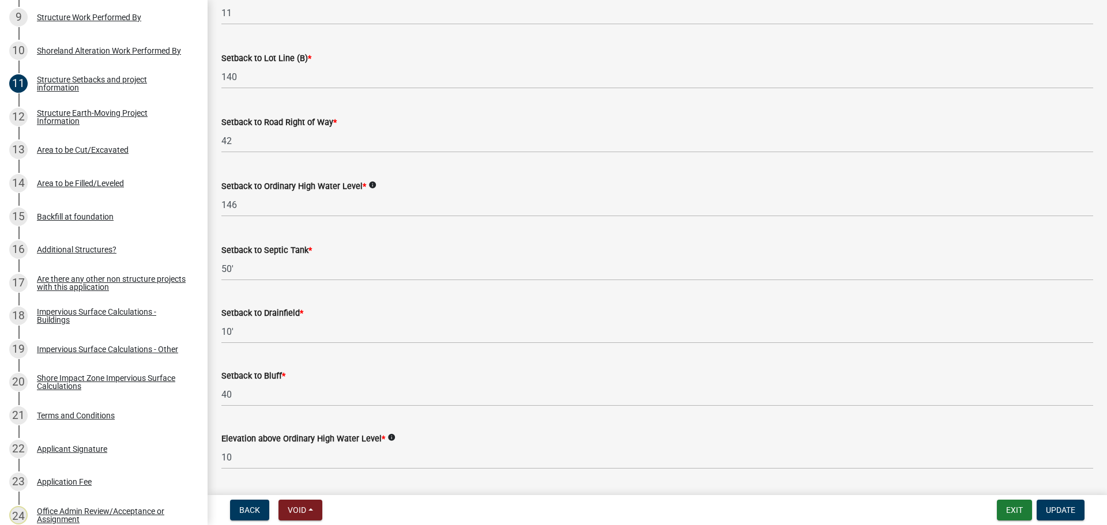
scroll to position [562, 0]
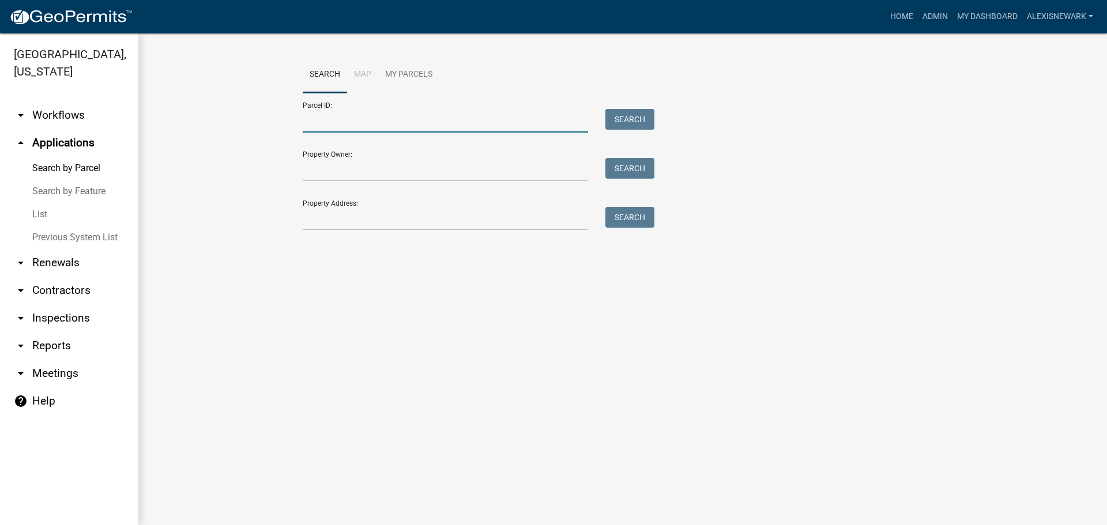
click at [337, 122] on input "Parcel ID:" at bounding box center [445, 121] width 285 height 24
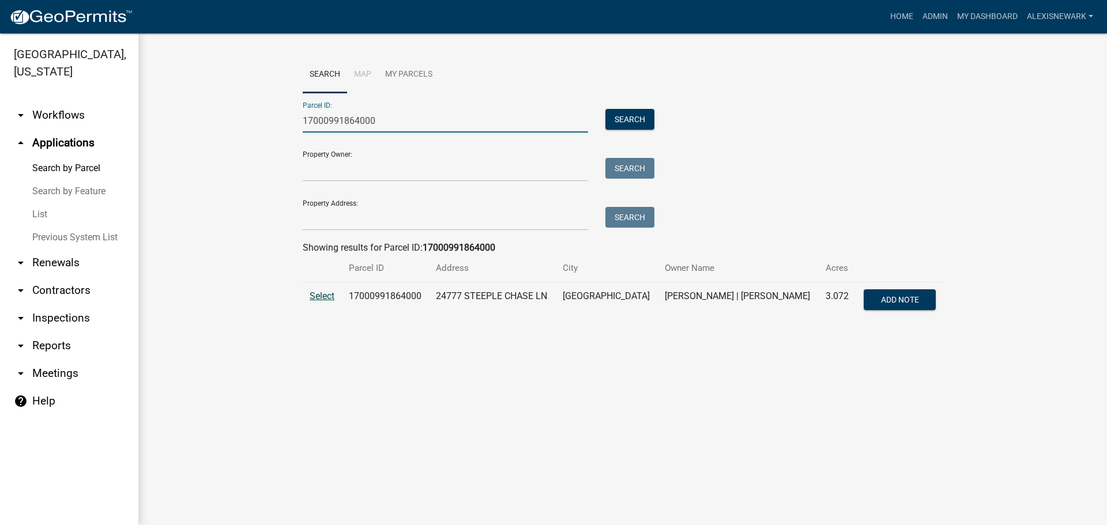
type input "17000991864000"
click at [331, 298] on span "Select" at bounding box center [322, 296] width 25 height 11
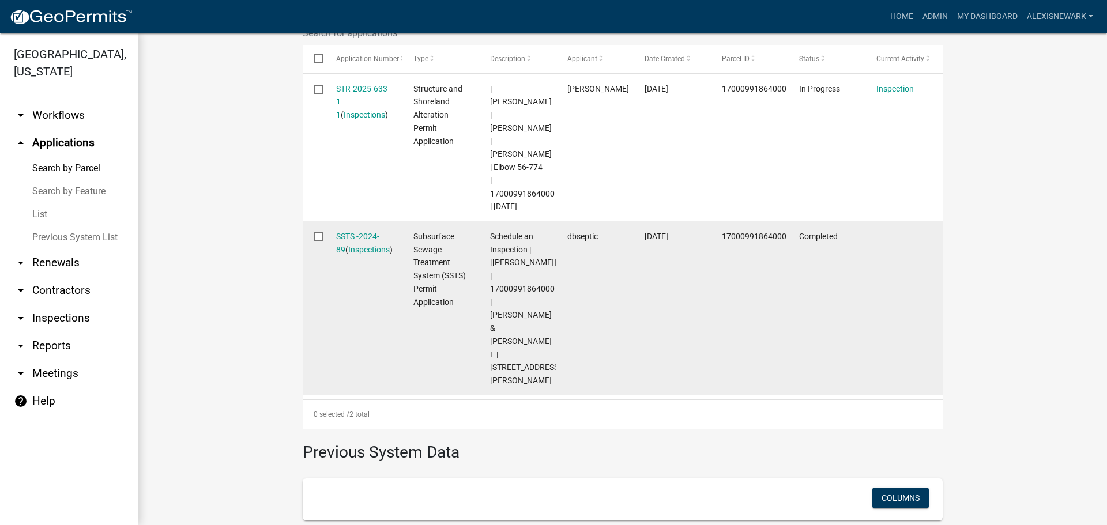
scroll to position [403, 0]
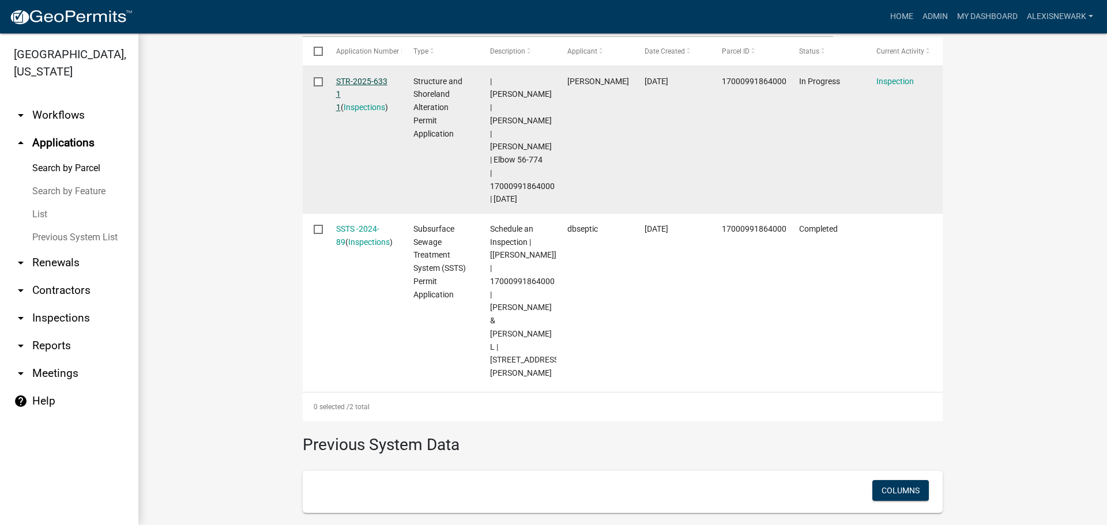
click at [357, 84] on link "STR-2025-633 1 1" at bounding box center [361, 95] width 51 height 36
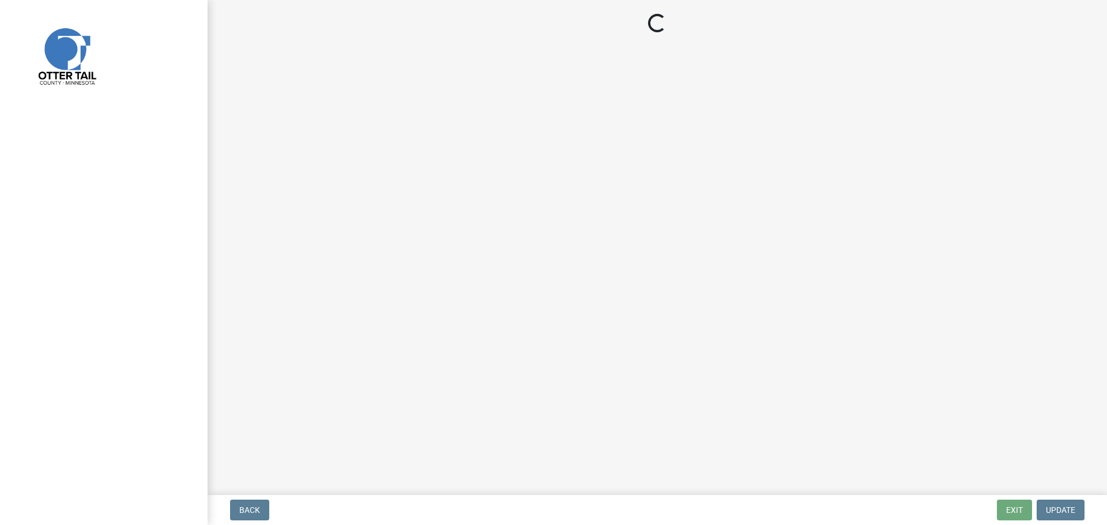
select select "710d5f49-2663-4e73-9718-d0c4e189f5ed"
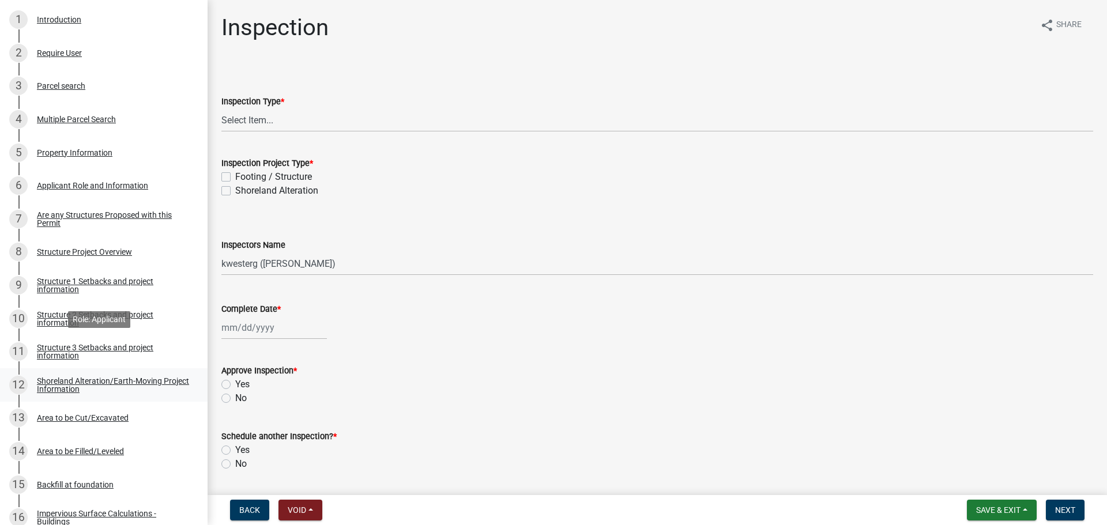
scroll to position [259, 0]
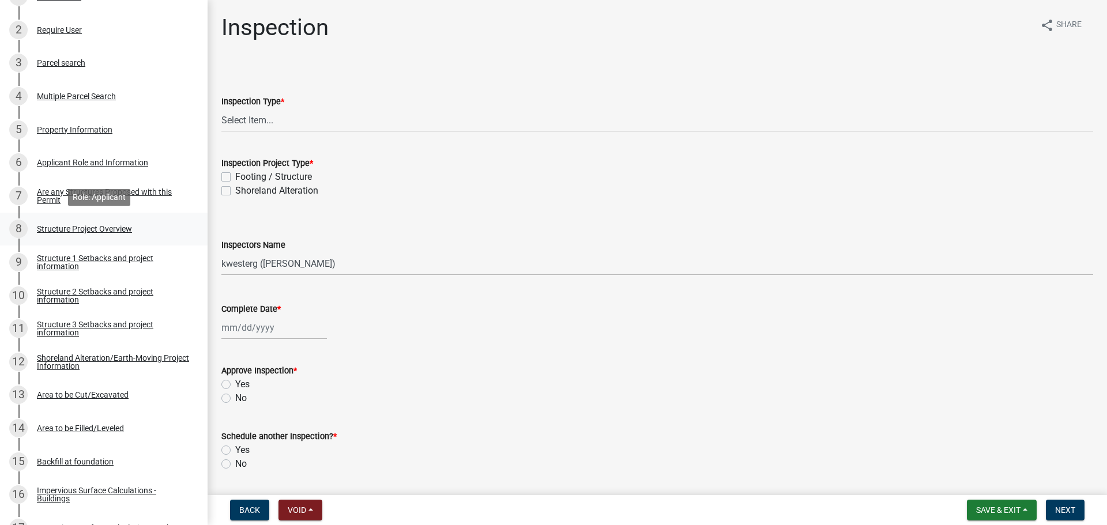
click at [137, 221] on div "8 Structure Project Overview" at bounding box center [99, 229] width 180 height 18
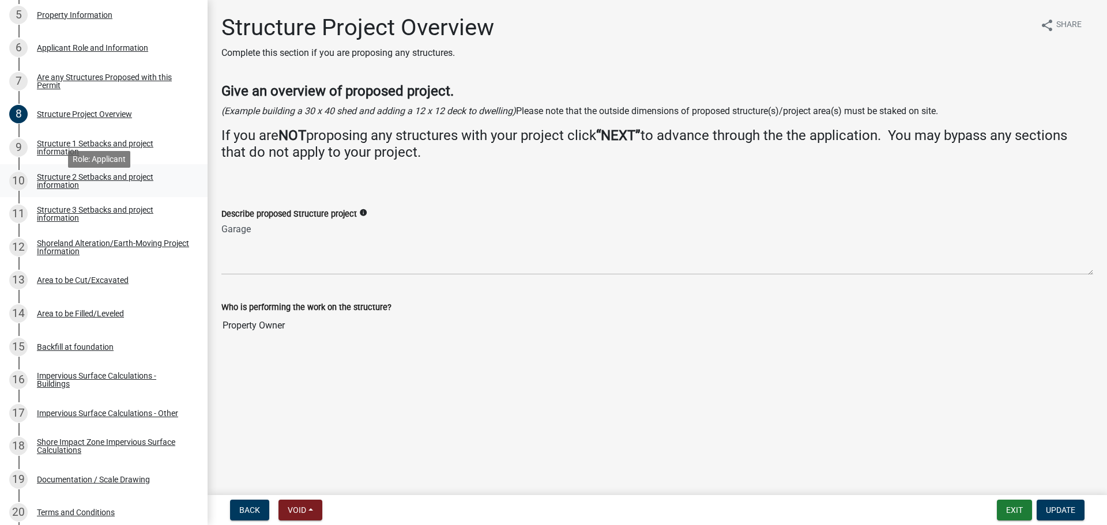
scroll to position [432, 0]
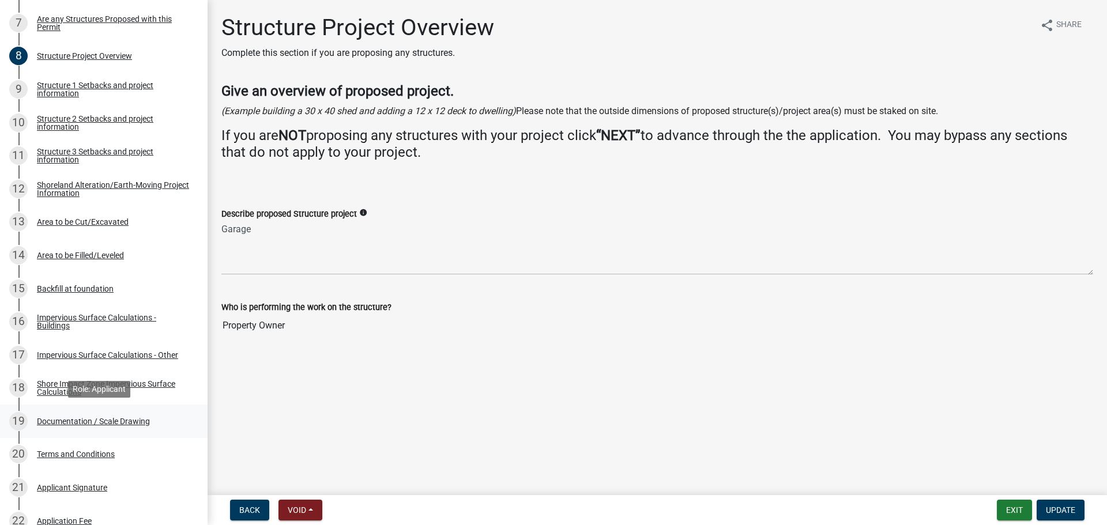
click at [131, 409] on link "19 Documentation / Scale Drawing" at bounding box center [104, 421] width 208 height 33
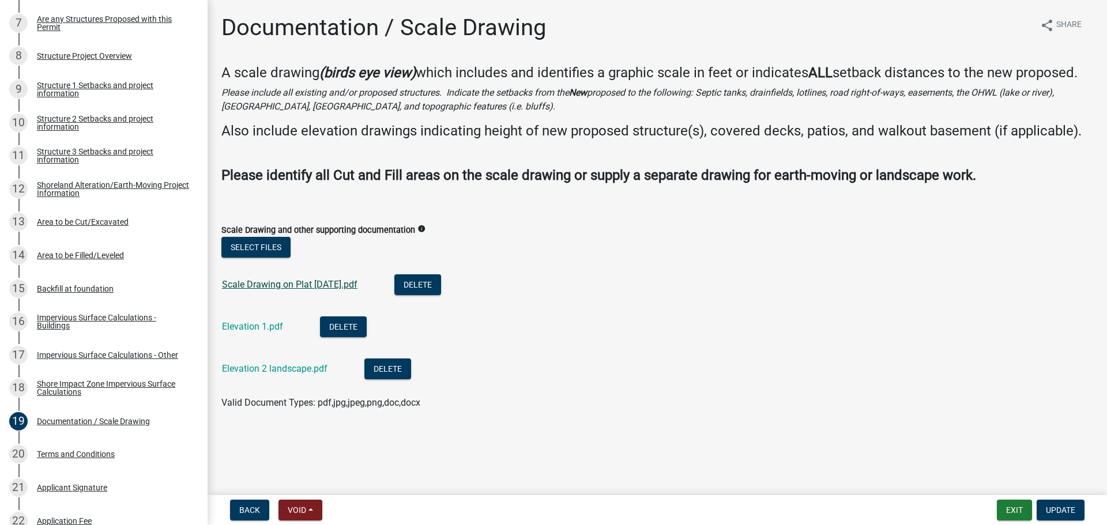
click at [272, 281] on link "Scale Drawing on Plat 2025-9-12.pdf" at bounding box center [289, 284] width 135 height 11
click at [132, 97] on div "9 Structure 1 Setbacks and project information" at bounding box center [99, 89] width 180 height 18
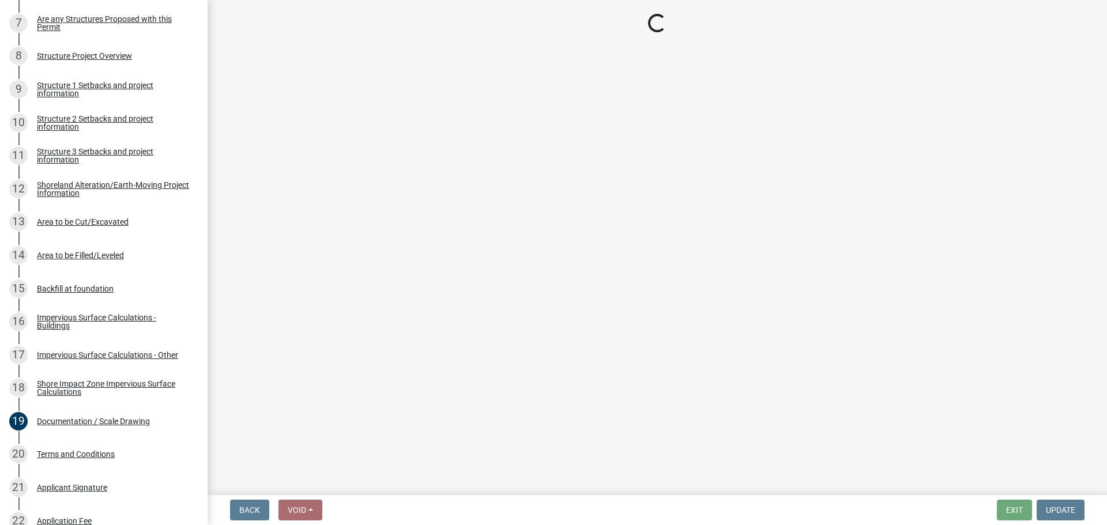
select select "c185e313-3403-4239-bd61-bb563c58a77a"
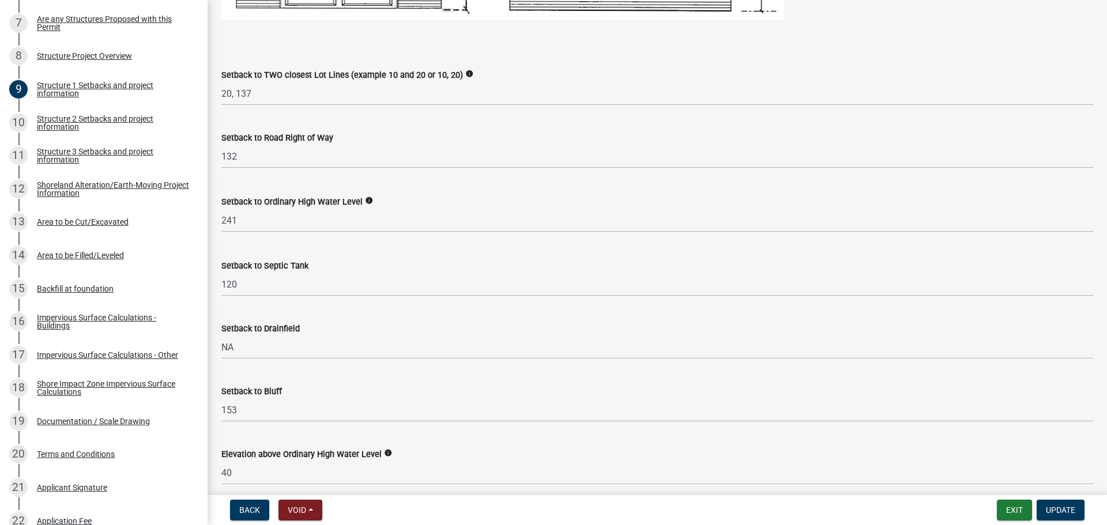
scroll to position [908, 0]
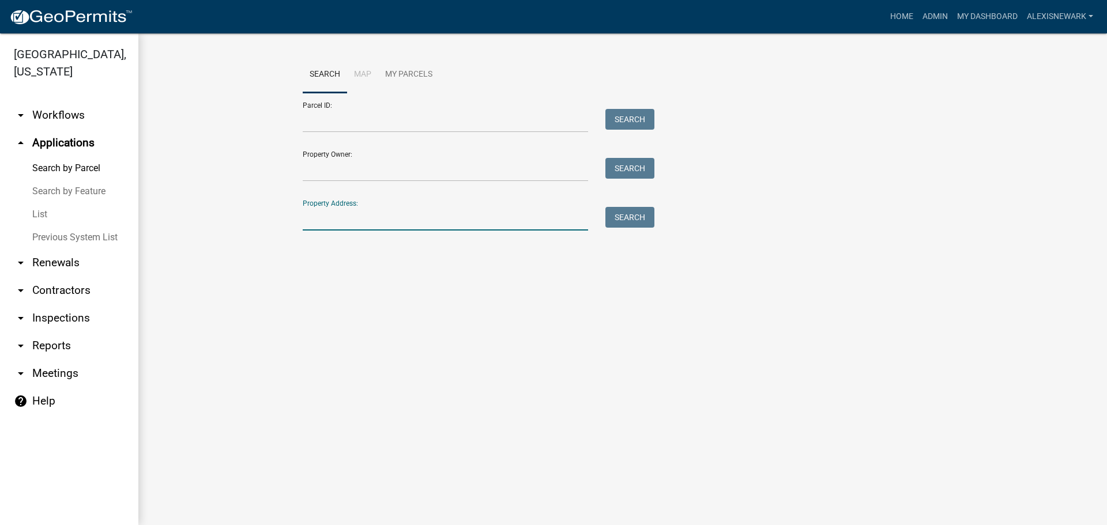
click at [403, 214] on input "Property Address:" at bounding box center [445, 219] width 285 height 24
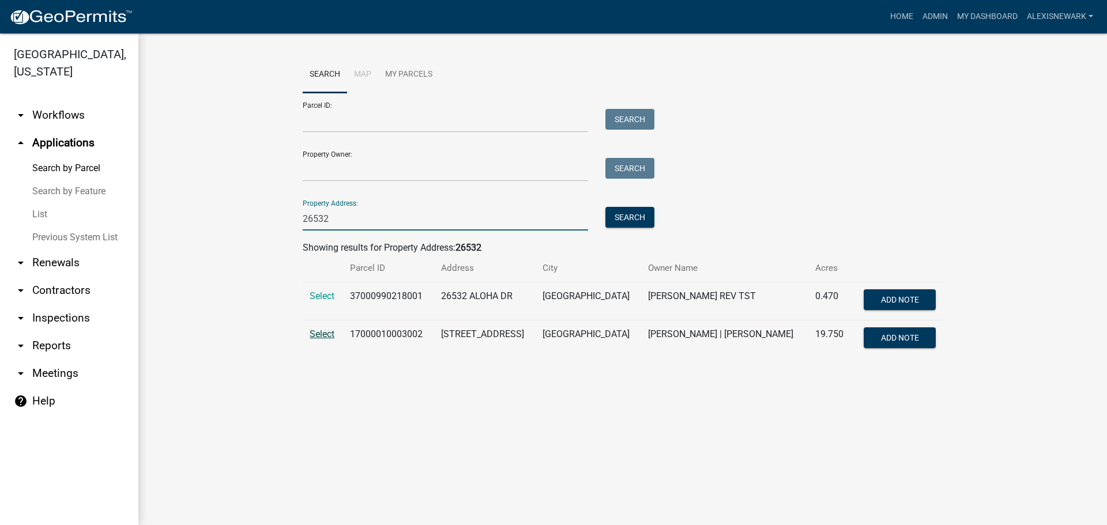
type input "26532"
click at [314, 333] on span "Select" at bounding box center [322, 334] width 25 height 11
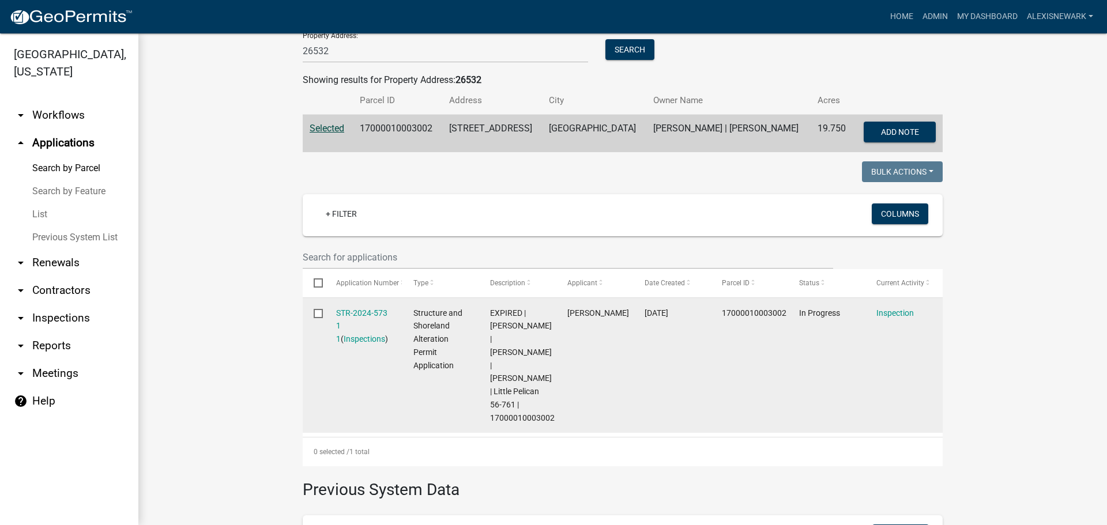
scroll to position [202, 0]
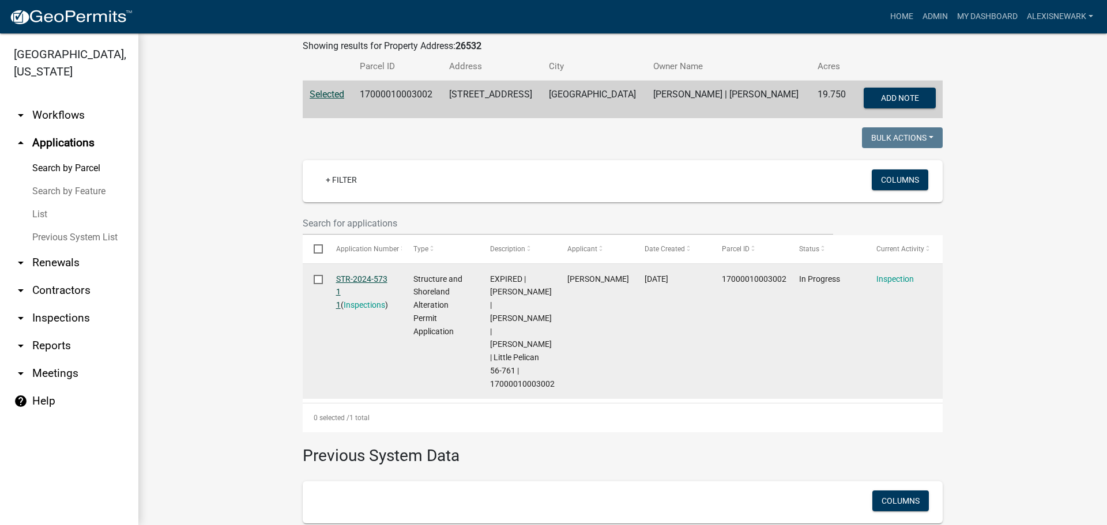
click at [352, 278] on link "STR-2024-573 1 1" at bounding box center [361, 292] width 51 height 36
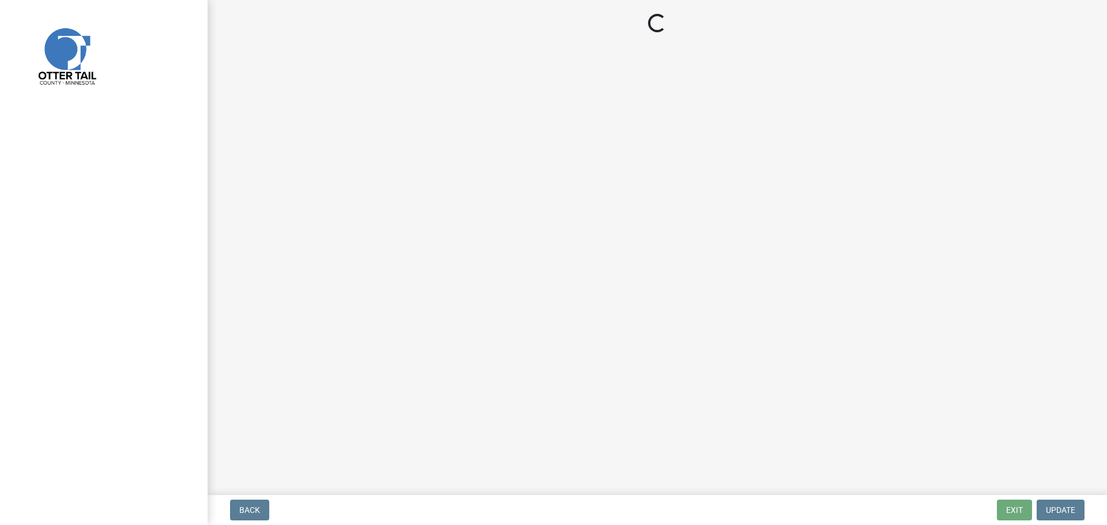
select select "710d5f49-2663-4e73-9718-d0c4e189f5ed"
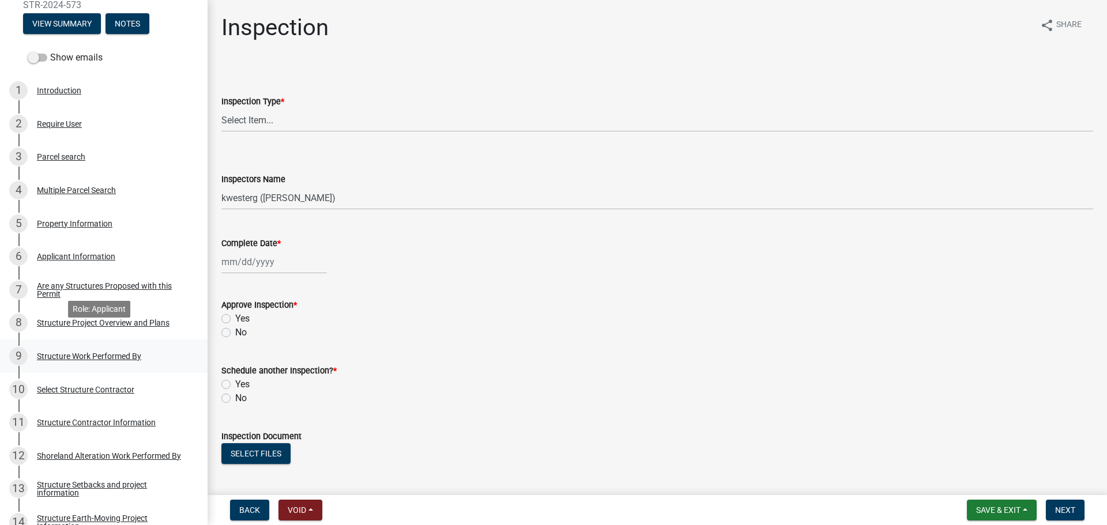
scroll to position [202, 0]
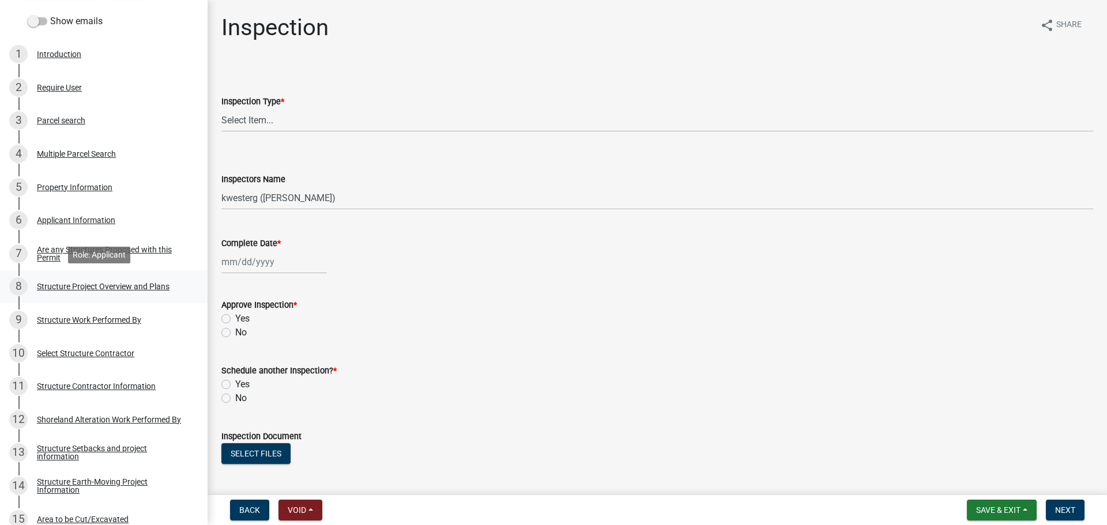
click at [145, 282] on div "Structure Project Overview and Plans" at bounding box center [103, 286] width 133 height 8
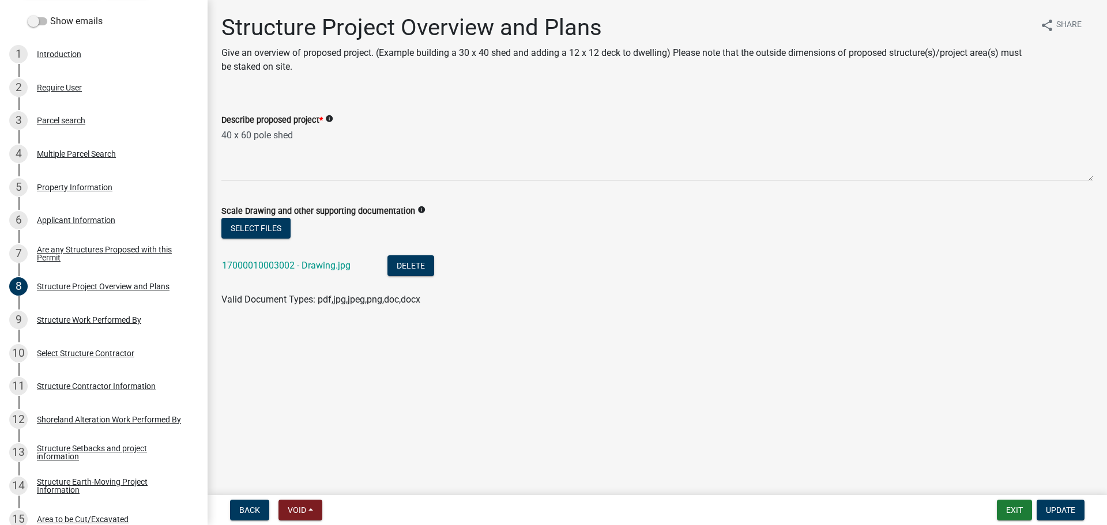
click at [338, 271] on div "17000010003002 - Drawing.jpg" at bounding box center [295, 267] width 147 height 24
click at [336, 261] on link "17000010003002 - Drawing.jpg" at bounding box center [286, 265] width 129 height 11
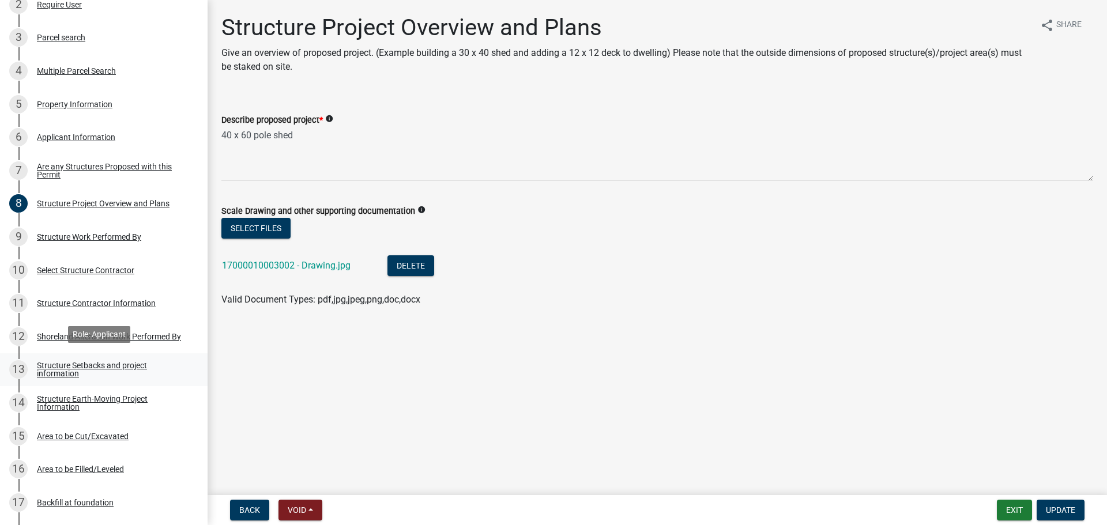
scroll to position [288, 0]
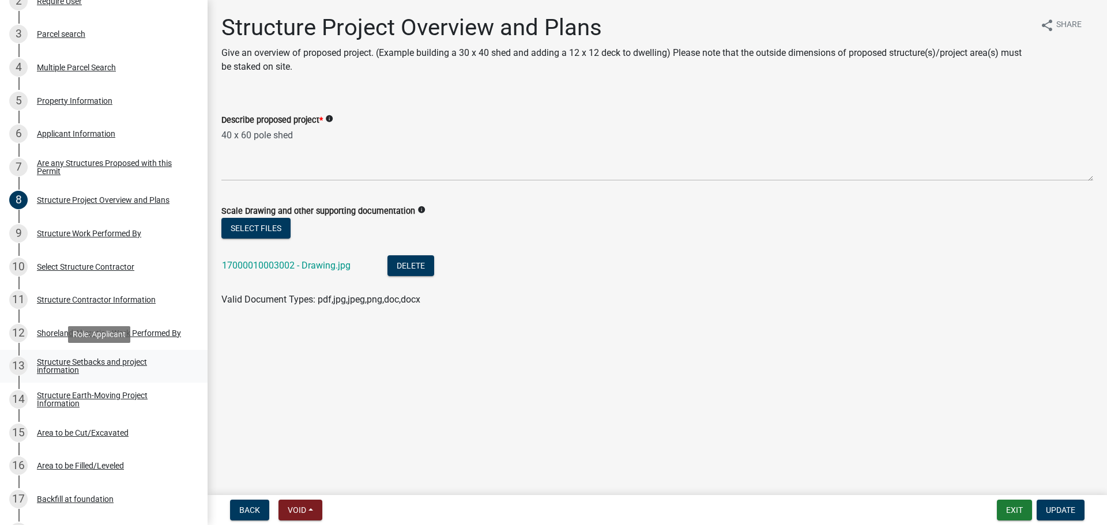
click at [143, 364] on div "Structure Setbacks and project information" at bounding box center [113, 366] width 152 height 16
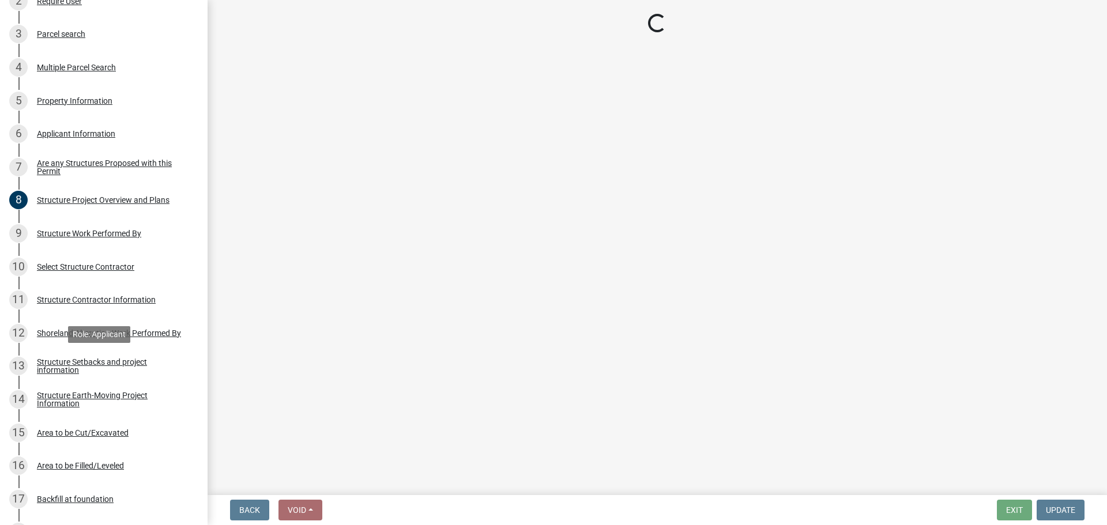
select select "25a02ecf-16f8-4dec-ac47-822d39ad9576"
select select "c185e313-3403-4239-bd61-bb563c58a77a"
select select "e560a688-e561-477d-b756-2b3ad714d8bd"
select select "11af29a1-e0ac-4aba-ab92-f1c9c880dc9f"
select select "e80e3e2c-e9d0-4b64-95b5-c0b12854bba2"
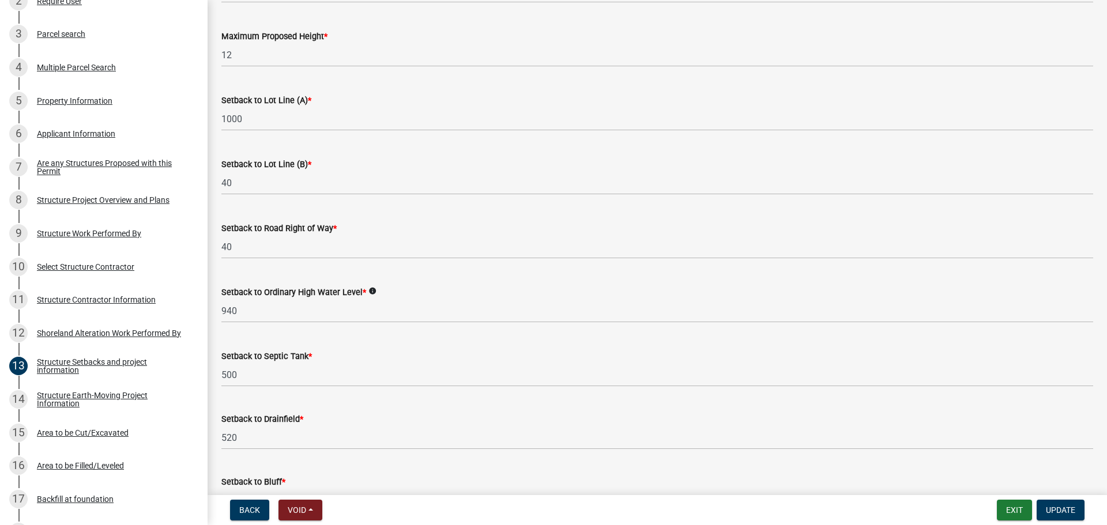
scroll to position [490, 0]
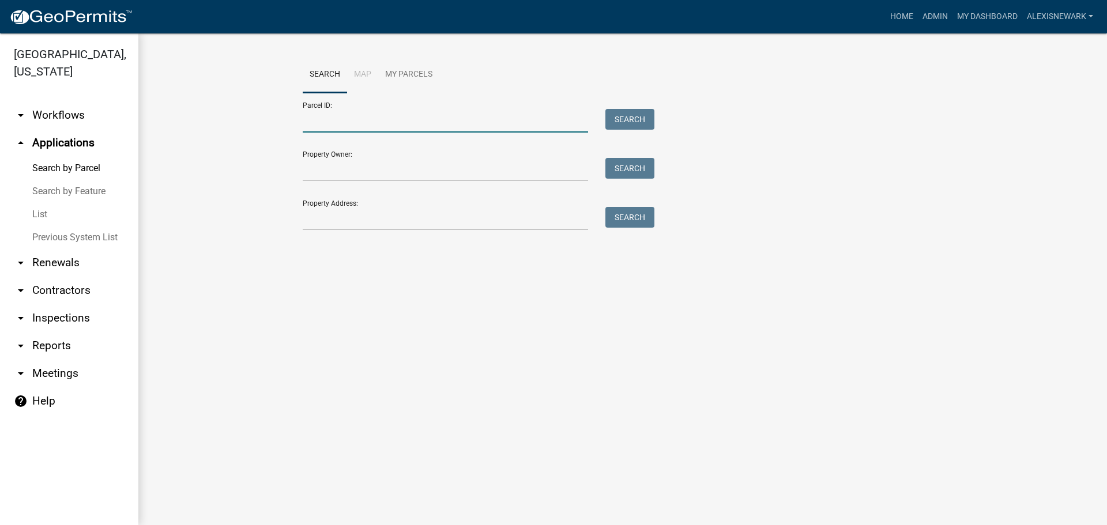
click at [333, 129] on input "Parcel ID:" at bounding box center [445, 121] width 285 height 24
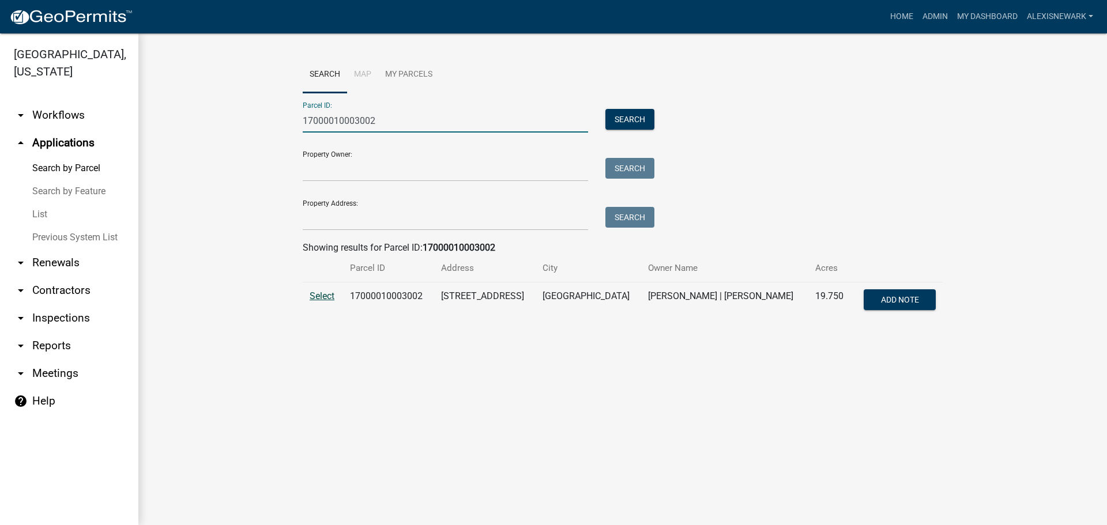
type input "17000010003002"
click at [326, 295] on span "Select" at bounding box center [322, 296] width 25 height 11
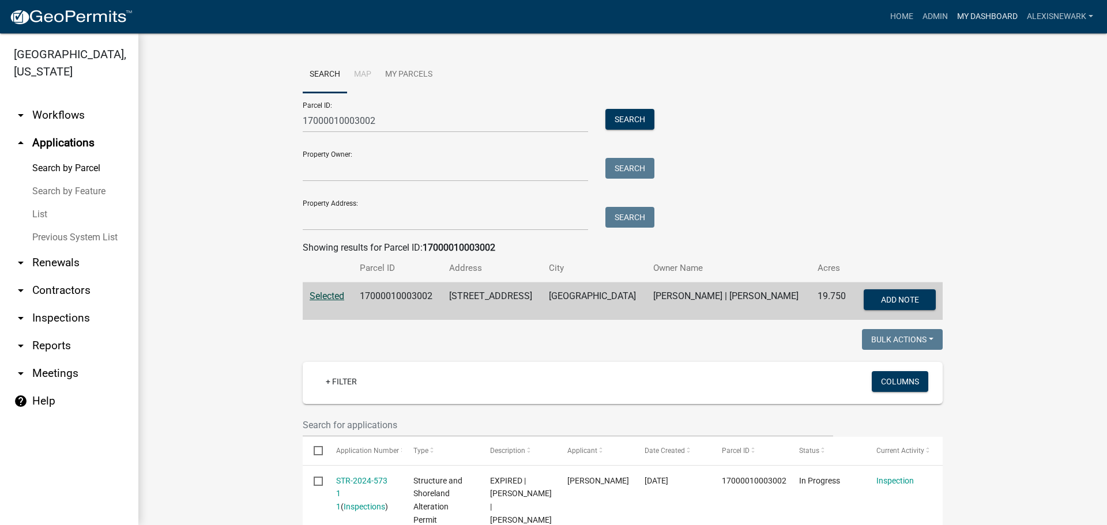
click at [885, 9] on link "My Dashboard" at bounding box center [987, 17] width 70 height 22
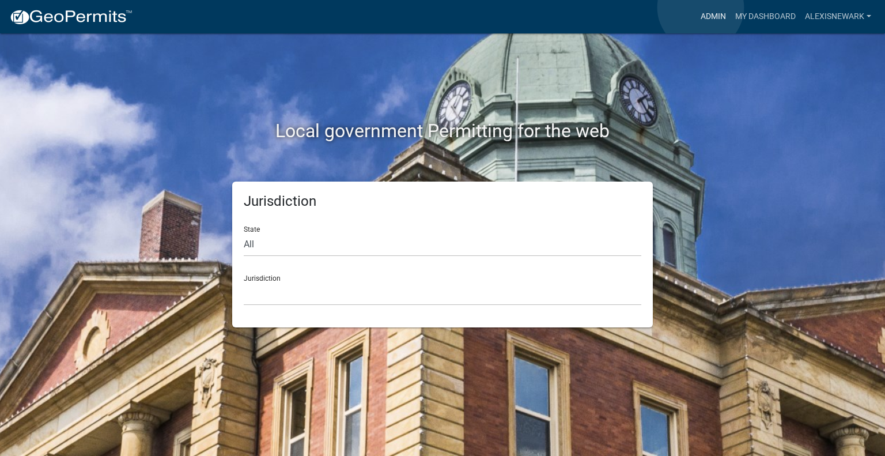
click at [701, 7] on link "Admin" at bounding box center [713, 17] width 35 height 22
